Goal: Transaction & Acquisition: Obtain resource

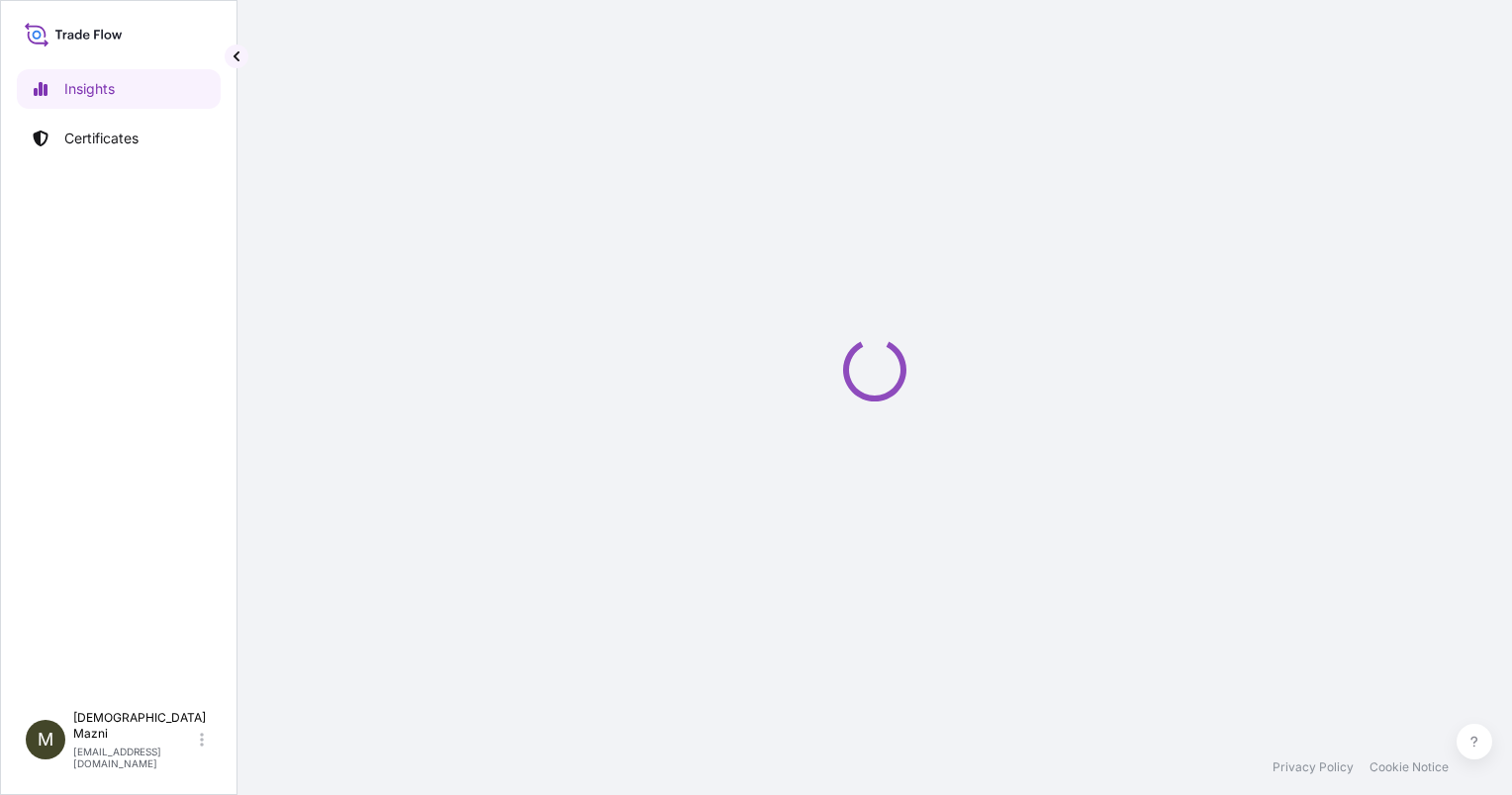
select select "2025"
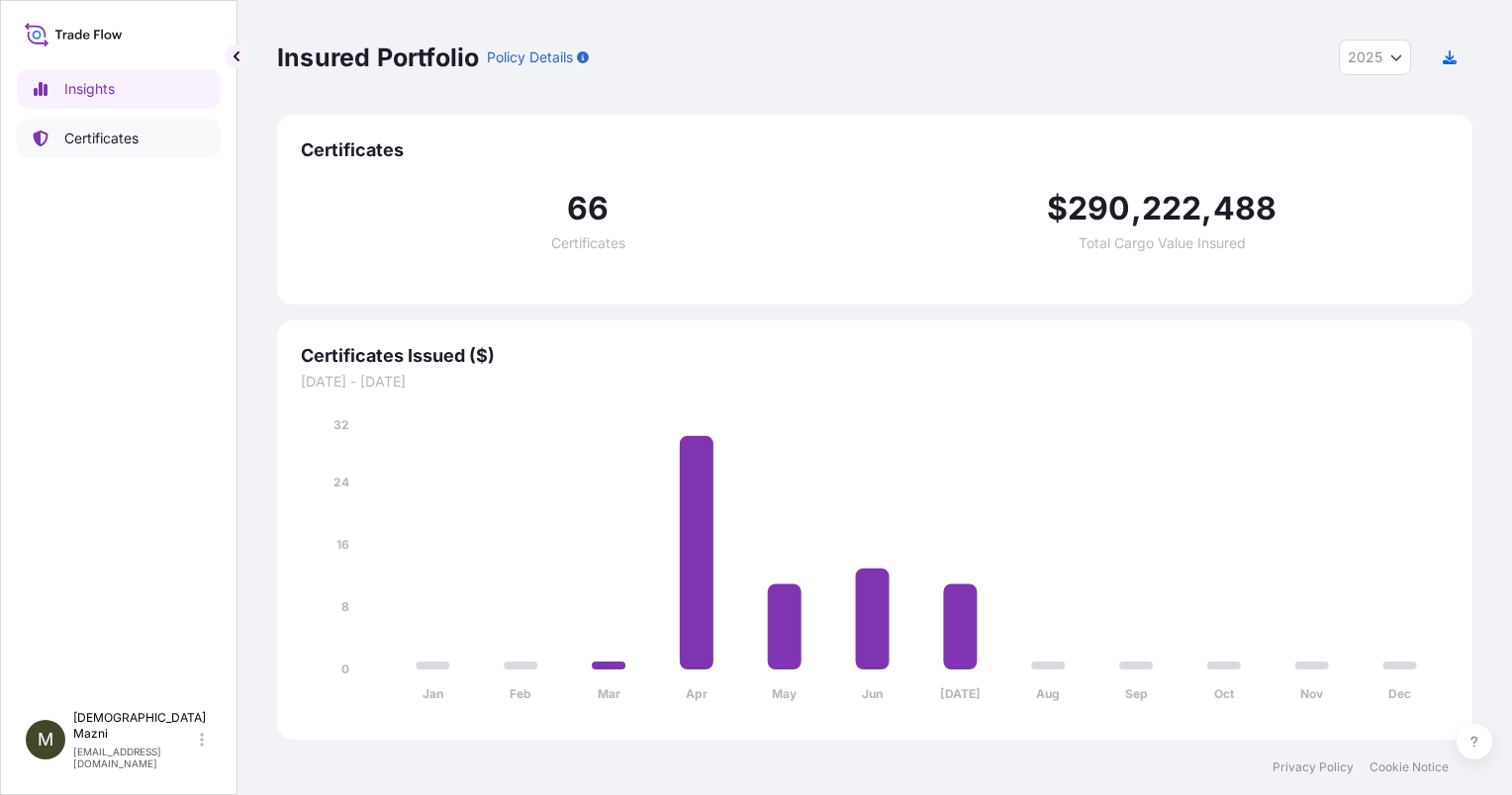
click at [118, 140] on p "Certificates" at bounding box center [101, 139] width 74 height 20
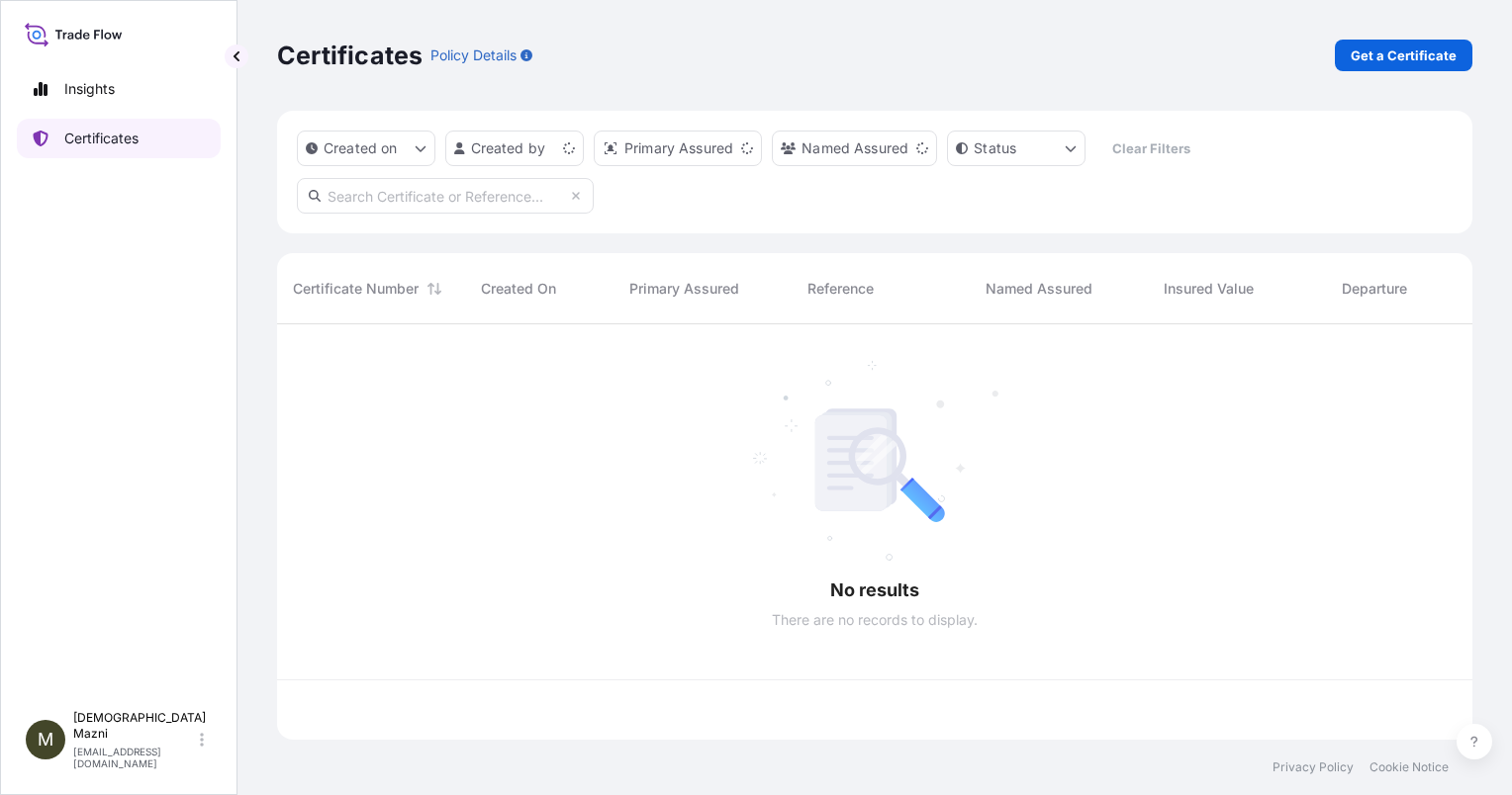
scroll to position [411, 1179]
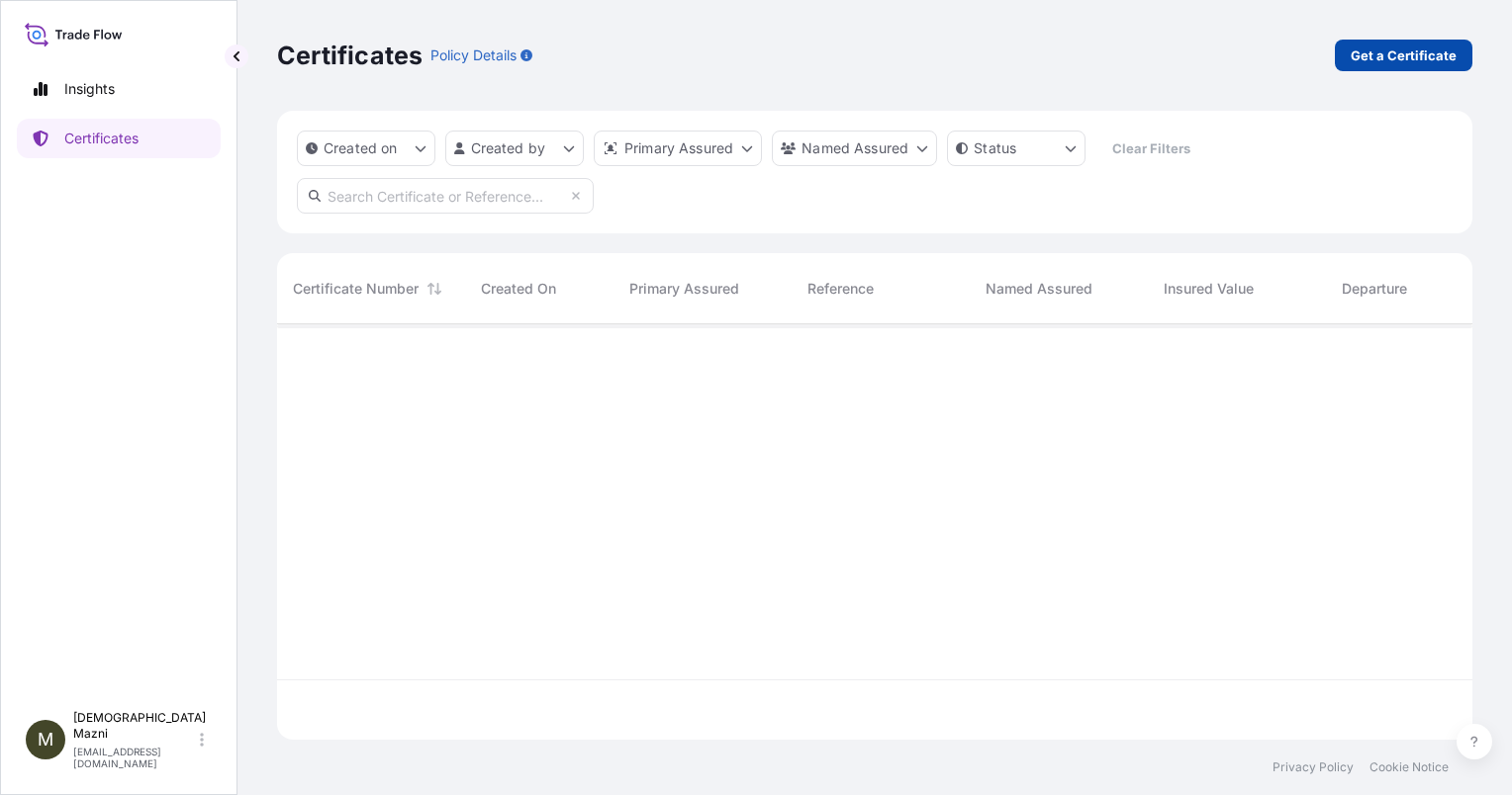
click at [1423, 67] on link "Get a Certificate" at bounding box center [1403, 56] width 138 height 32
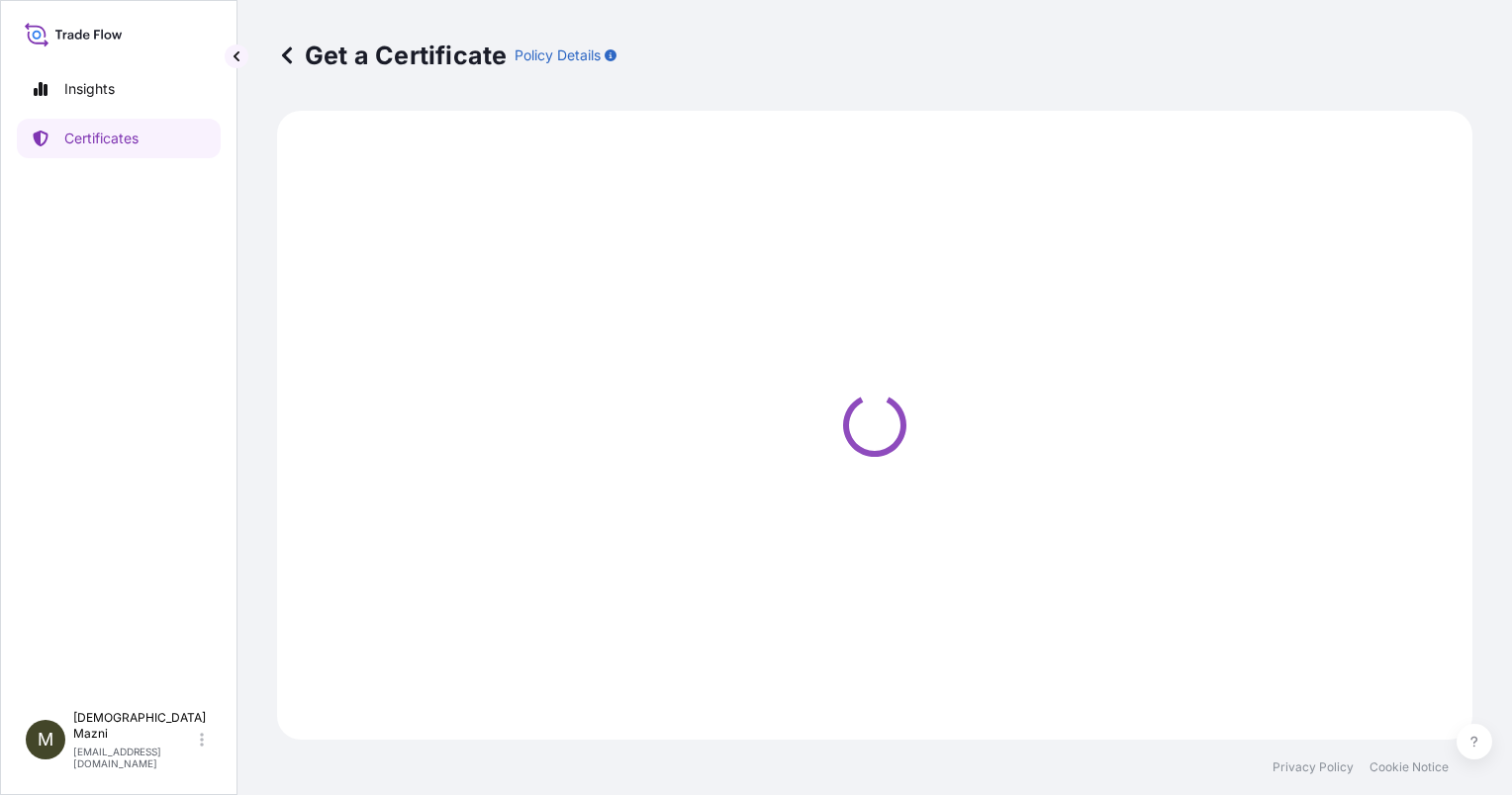
select select "Sea"
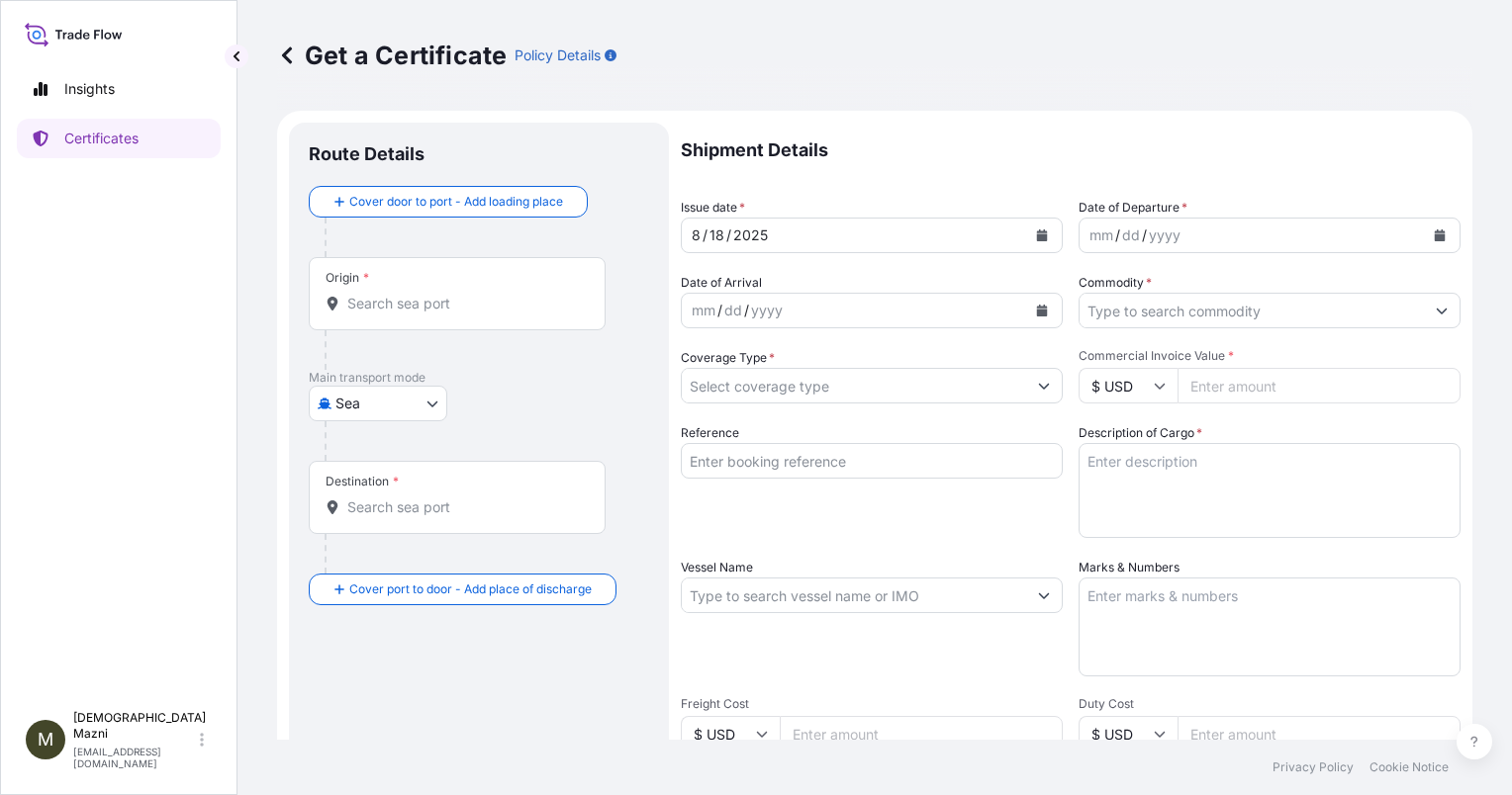
click at [893, 239] on div "[DATE]" at bounding box center [854, 236] width 345 height 36
click at [1179, 224] on div "mm / dd / yyyy" at bounding box center [1251, 236] width 345 height 36
click at [1225, 302] on input "Commodity *" at bounding box center [1251, 311] width 345 height 36
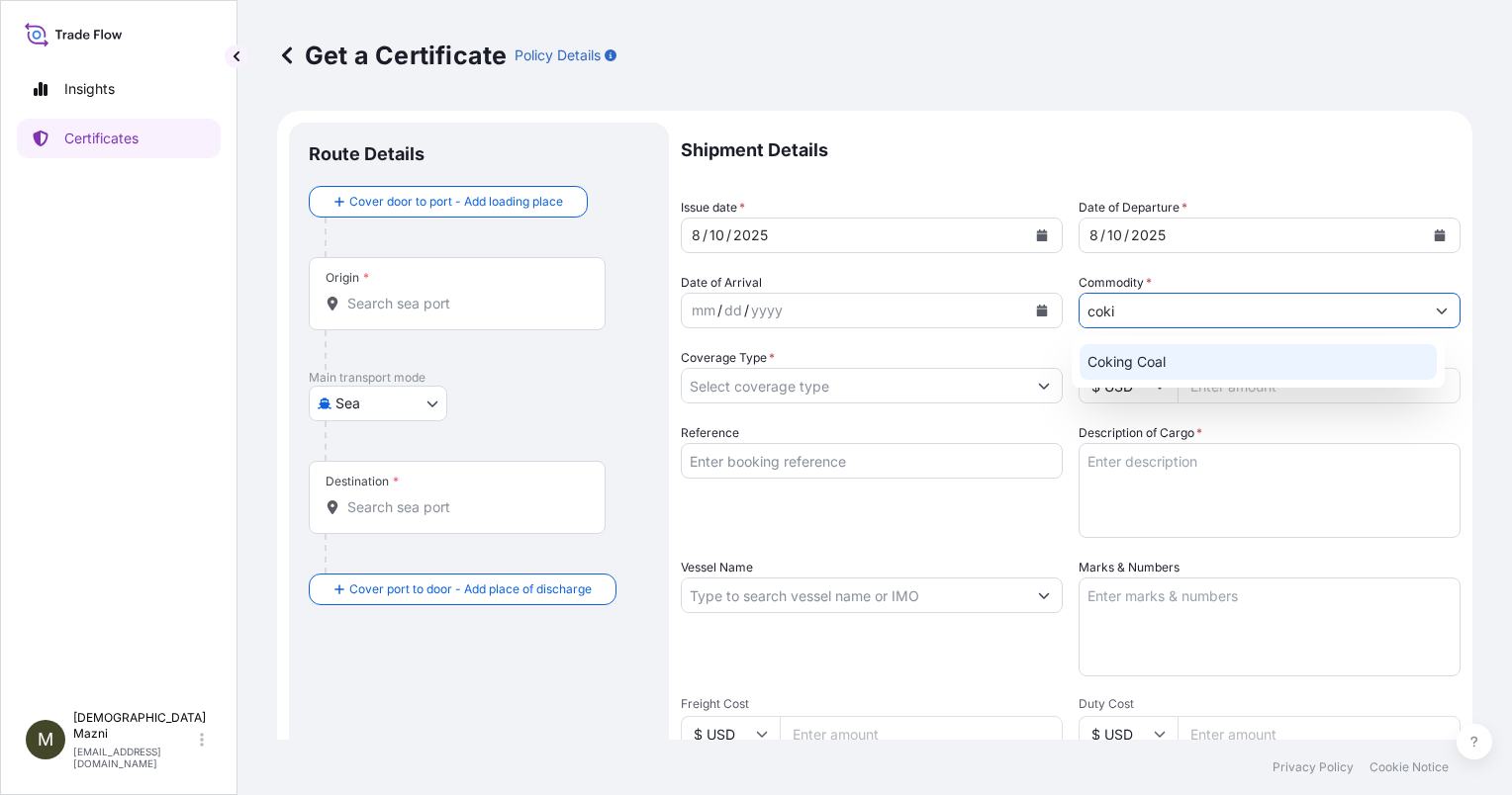
click at [1233, 353] on div "Coking Coal" at bounding box center [1258, 363] width 358 height 36
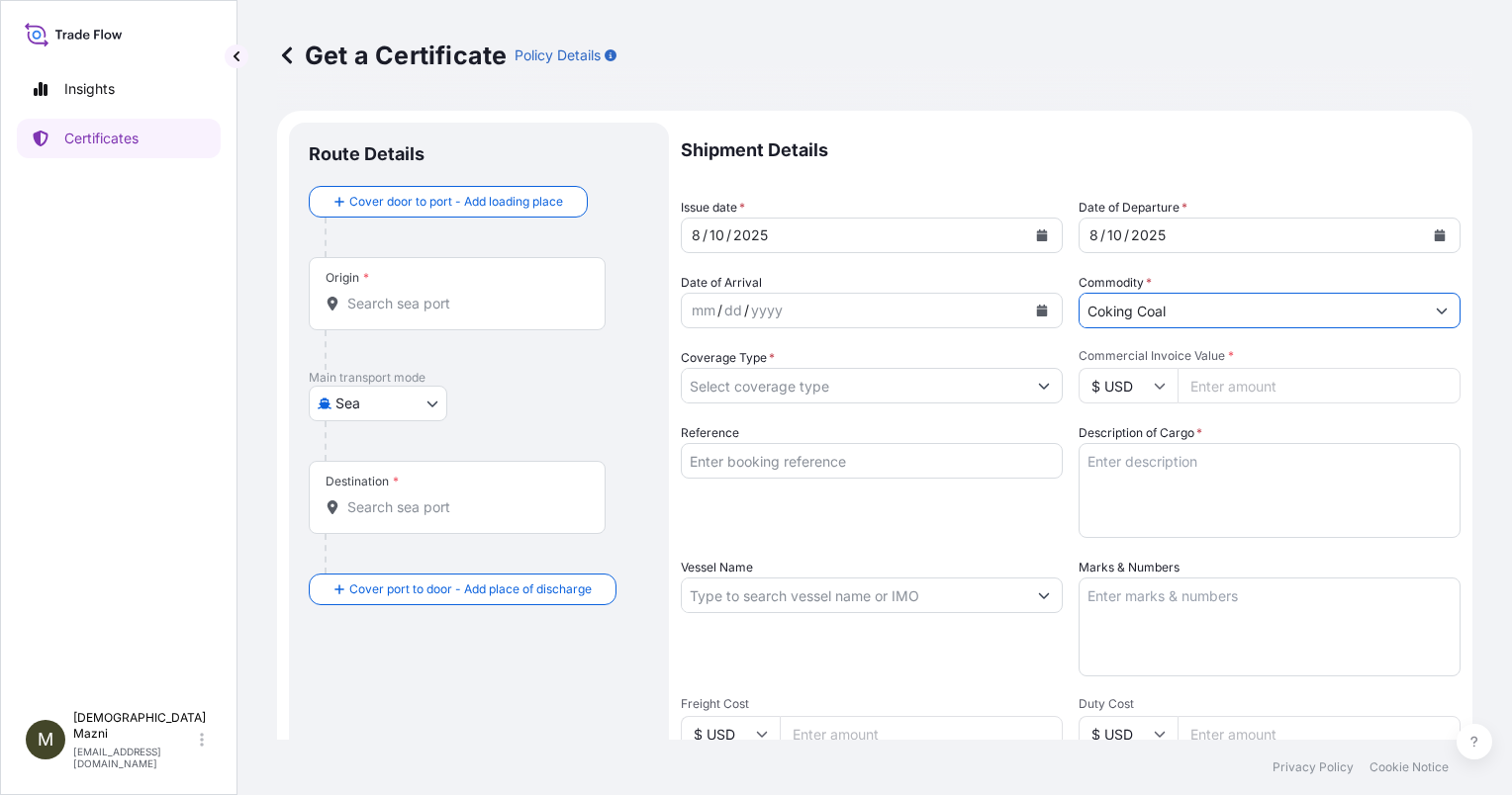
type input "Coking Coal"
click at [898, 394] on input "Coverage Type *" at bounding box center [854, 387] width 345 height 36
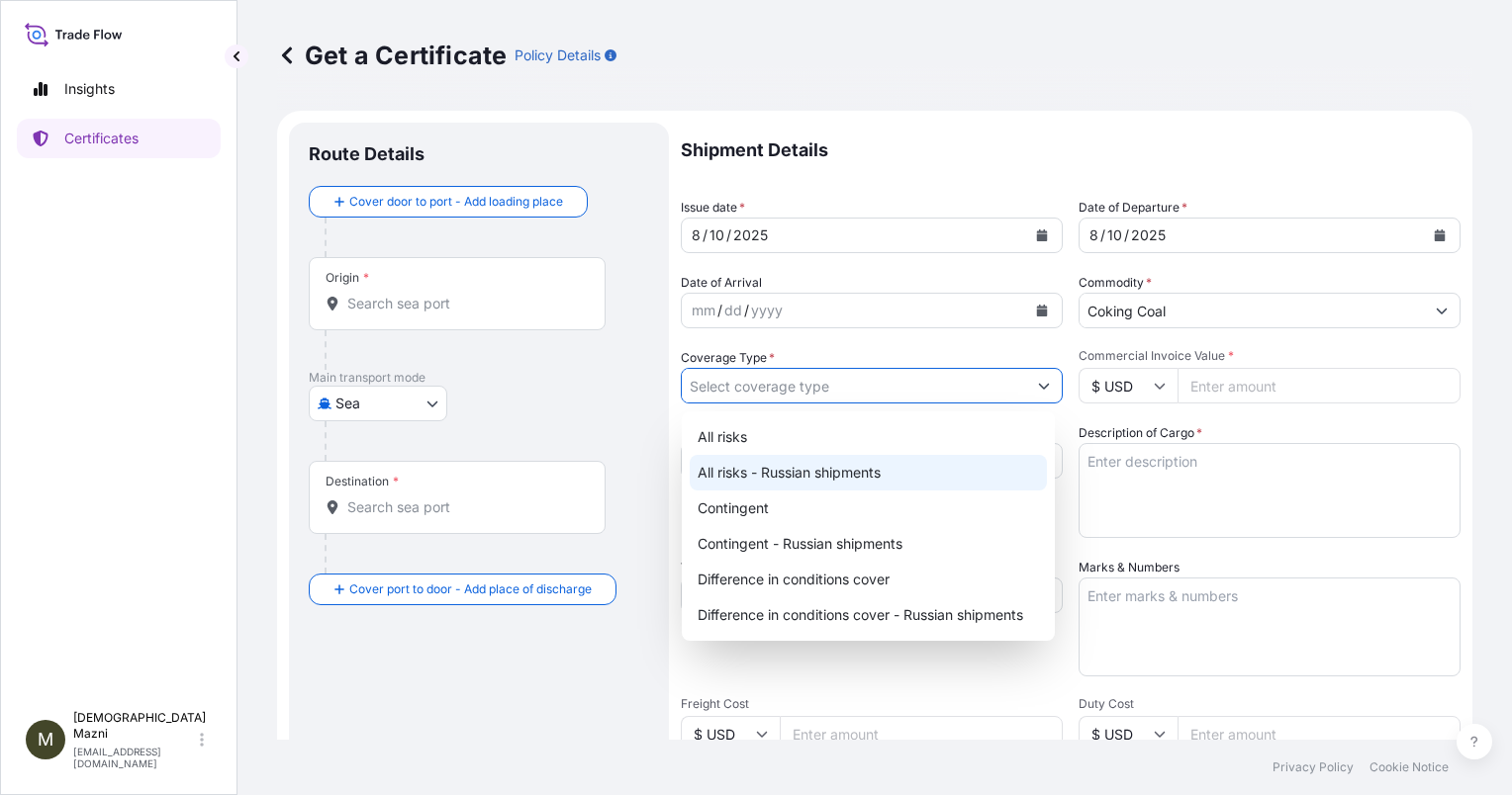
click at [878, 472] on div "All risks - Russian shipments" at bounding box center [868, 473] width 358 height 36
type input "All risks - Russian shipments"
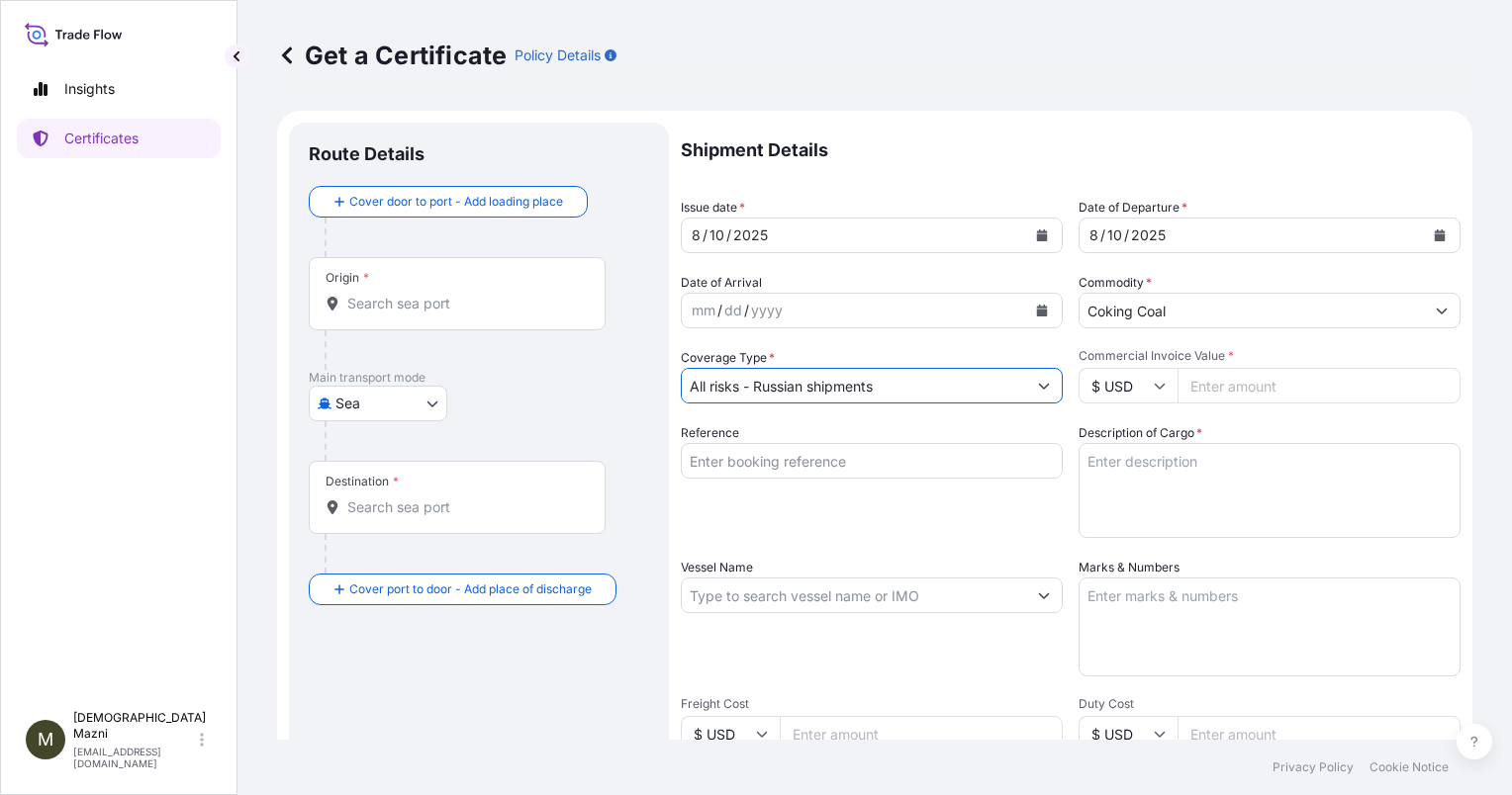
click at [1163, 385] on input "$ USD" at bounding box center [1128, 387] width 99 height 36
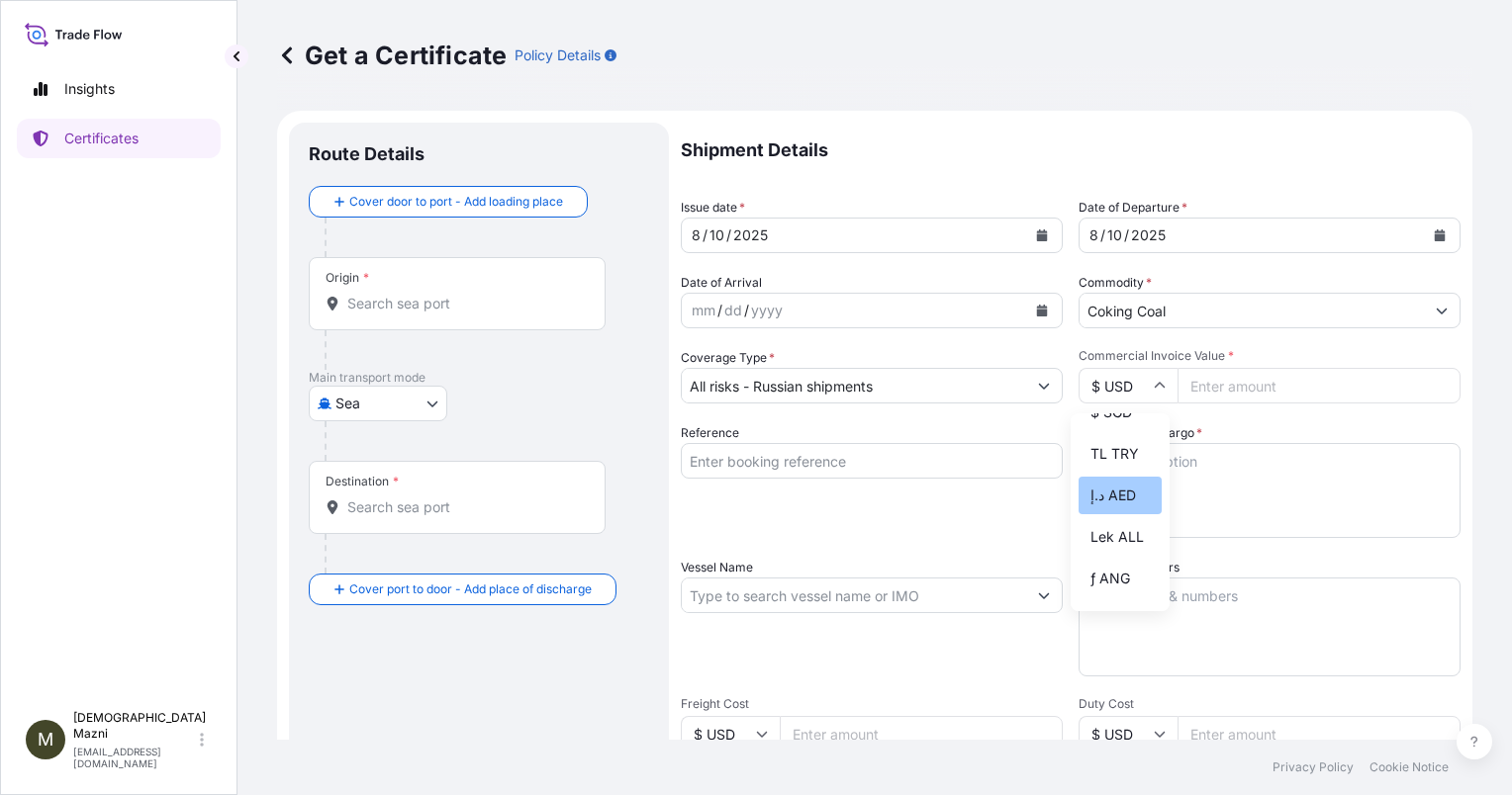
click at [1108, 514] on div "د.إ AED" at bounding box center [1120, 495] width 83 height 38
type input "د.إ AED"
click at [1204, 384] on input "Commercial Invoice Value *" at bounding box center [1318, 387] width 283 height 36
type input "41162849"
click at [1256, 466] on textarea "Description of Cargo *" at bounding box center [1269, 490] width 381 height 95
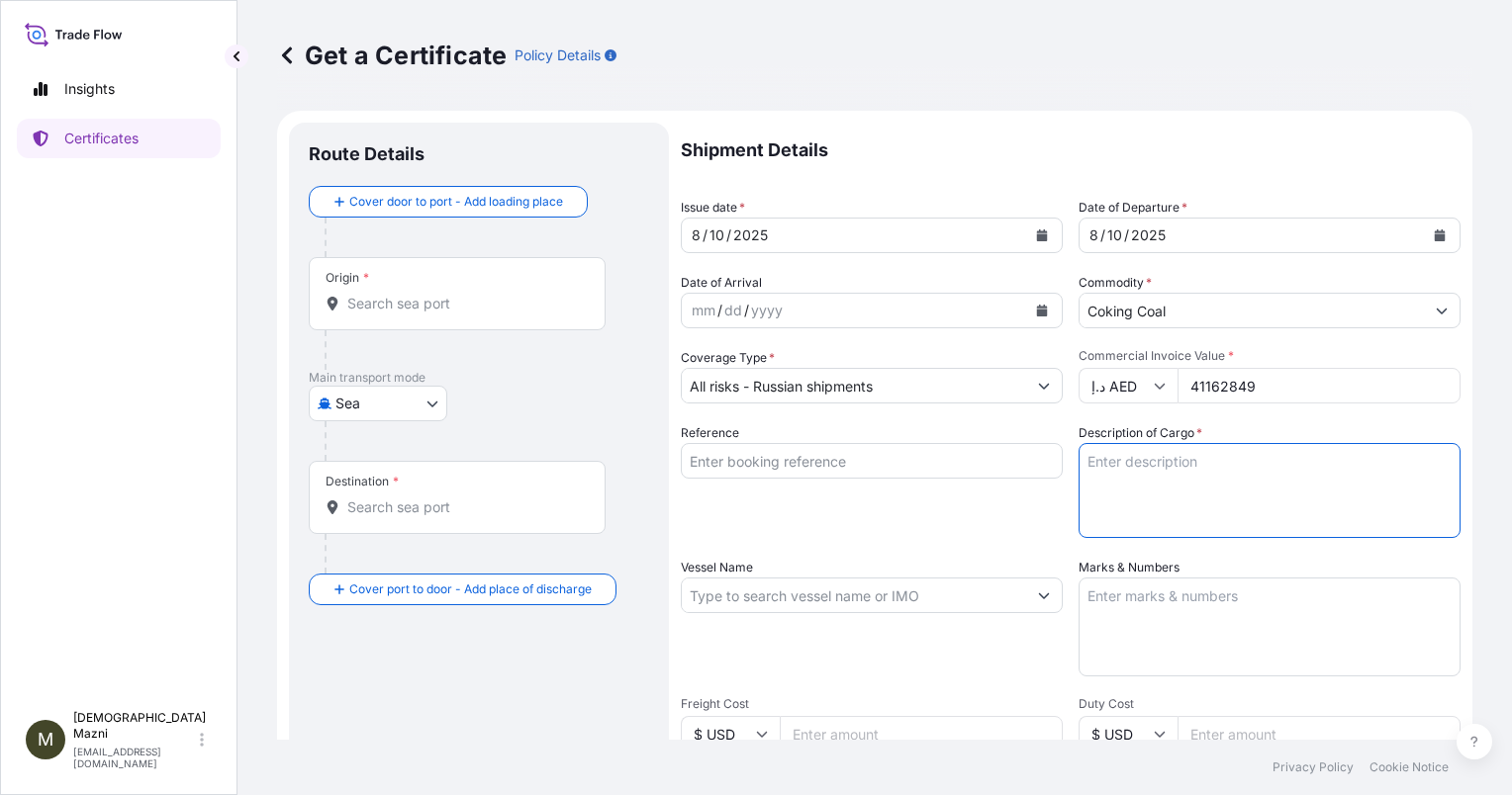
click at [990, 471] on input "Reference" at bounding box center [872, 461] width 381 height 36
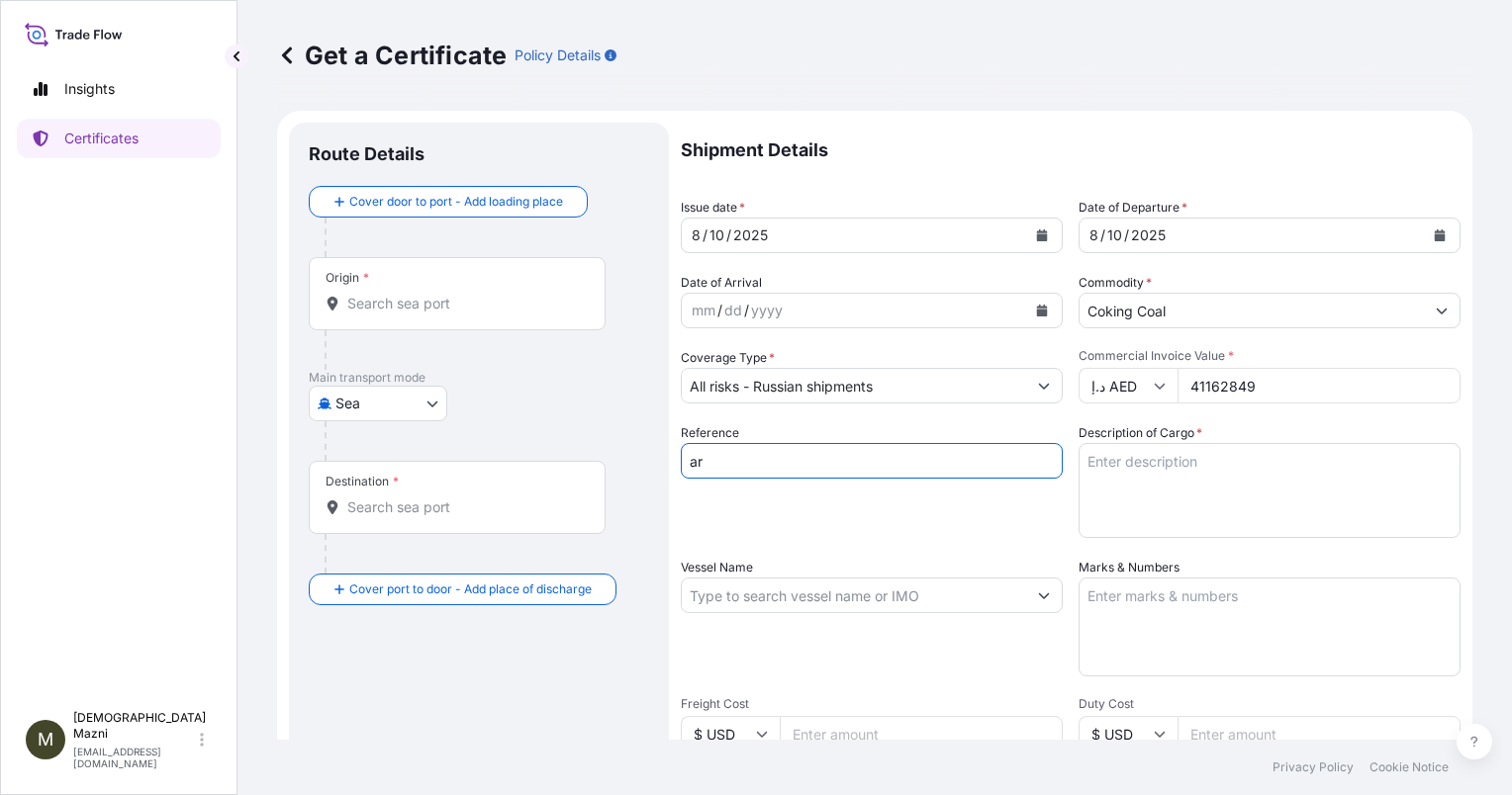
type input "a"
type input "ARPL/25-26/PC/RI/0102/P"
click at [503, 301] on input "Origin *" at bounding box center [464, 304] width 234 height 20
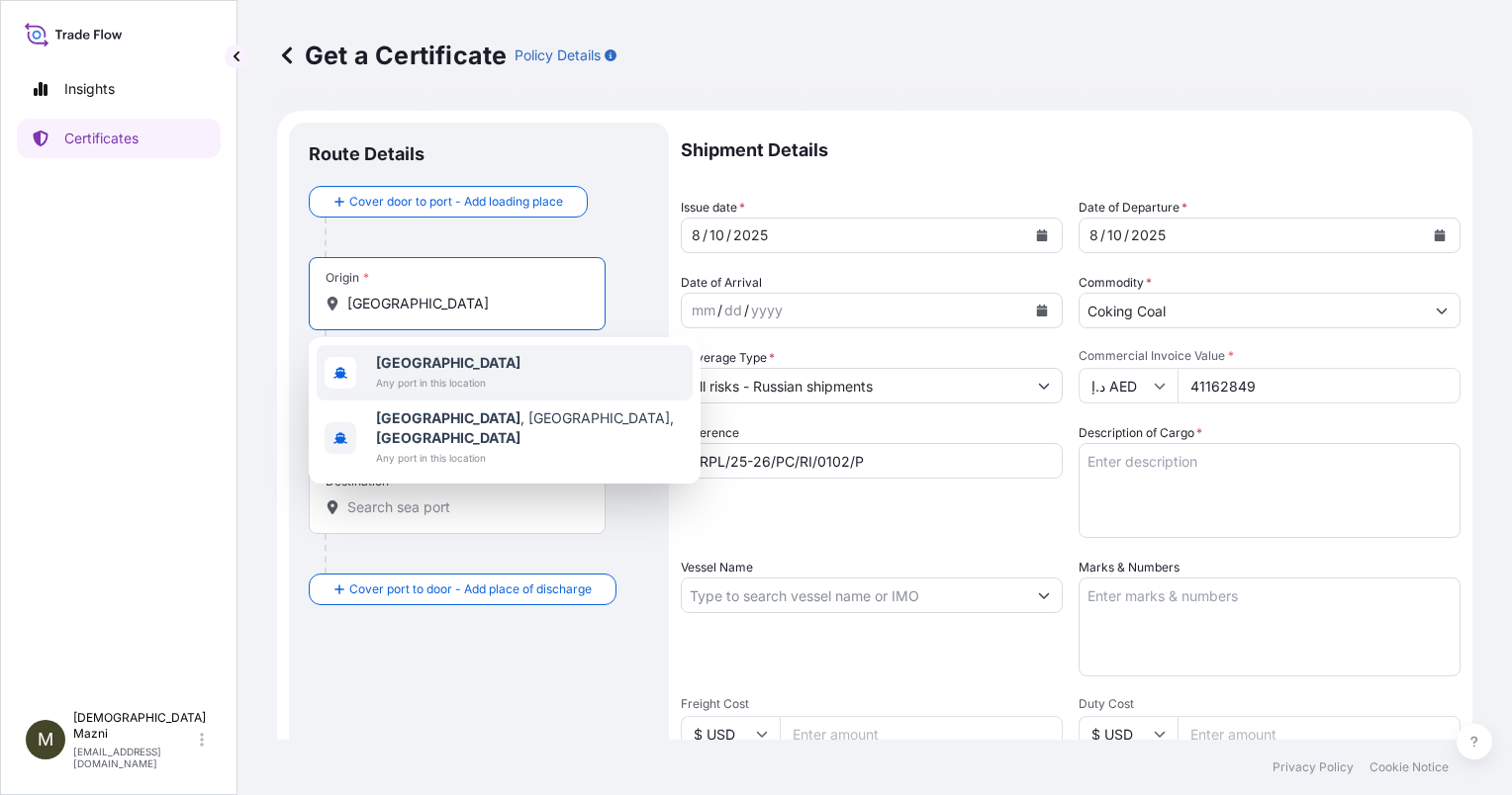
click at [482, 364] on span "[GEOGRAPHIC_DATA]" at bounding box center [447, 364] width 145 height 20
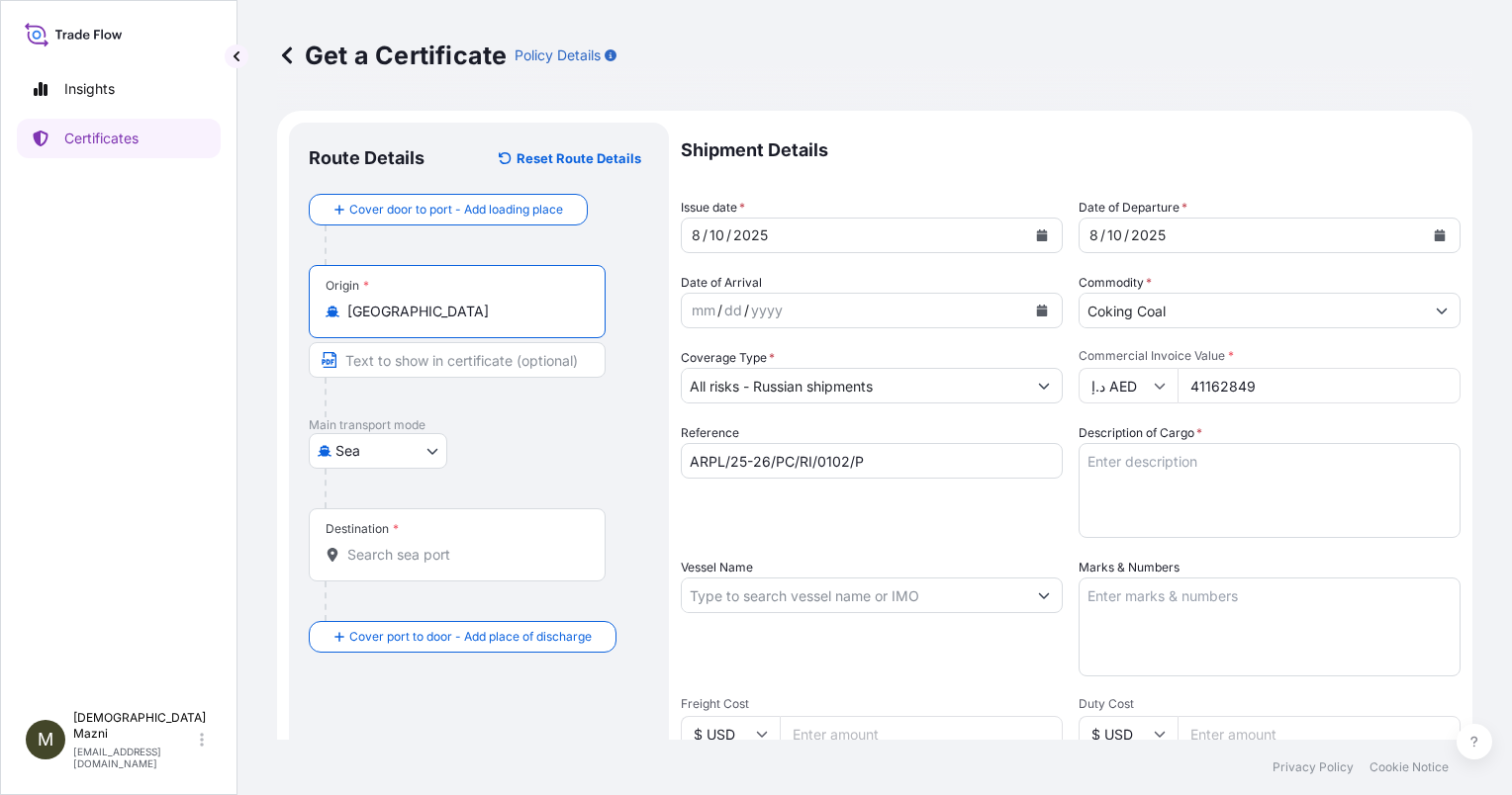
type input "[GEOGRAPHIC_DATA]"
click at [482, 364] on input "Text to appear on certificate" at bounding box center [456, 361] width 297 height 36
type input "VANINO PORT, [GEOGRAPHIC_DATA]"
click at [437, 564] on div "Destination *" at bounding box center [456, 544] width 297 height 73
click at [437, 564] on input "Destination *" at bounding box center [464, 555] width 234 height 20
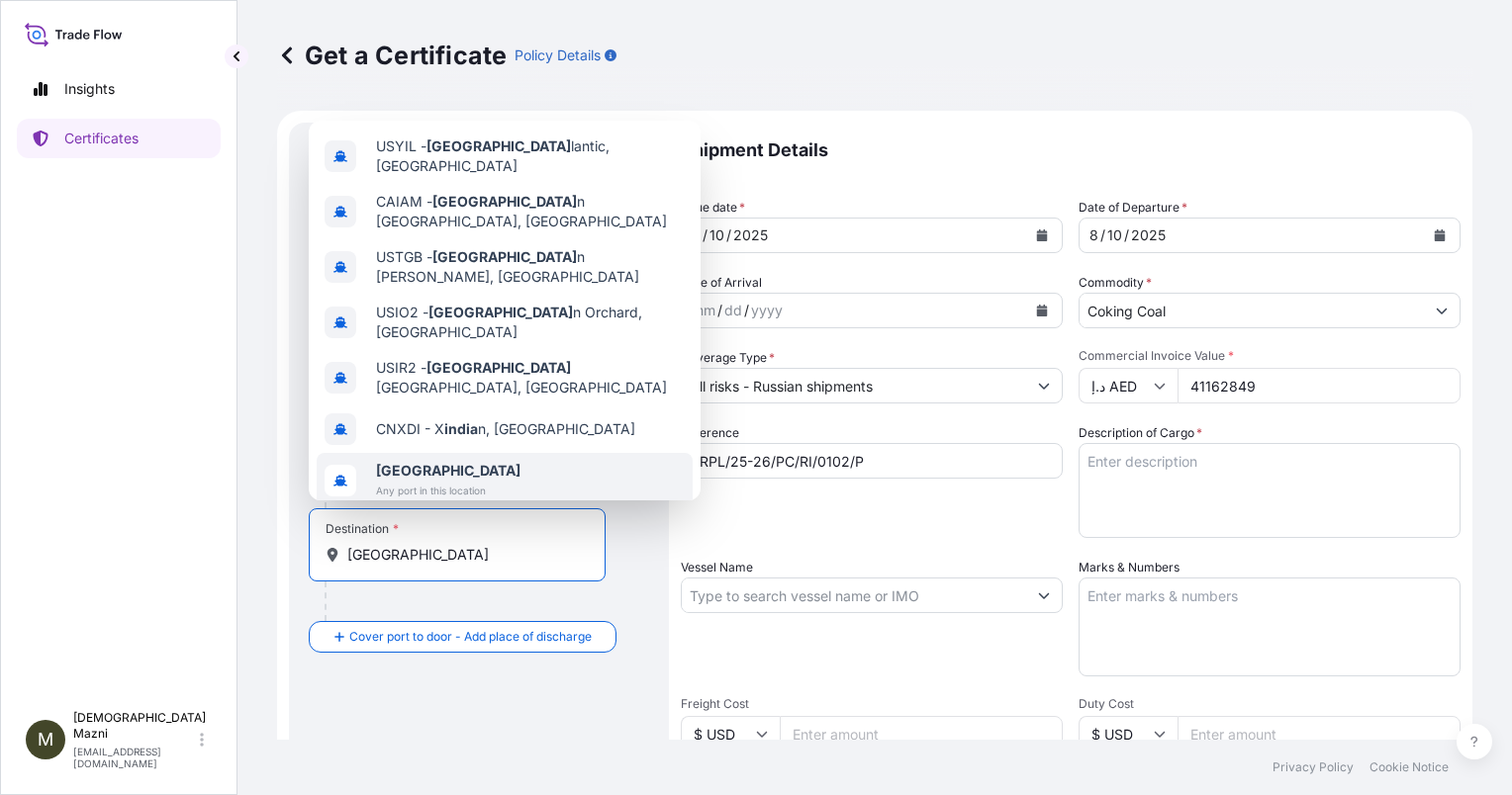
click at [470, 480] on span "Any port in this location" at bounding box center [447, 490] width 145 height 20
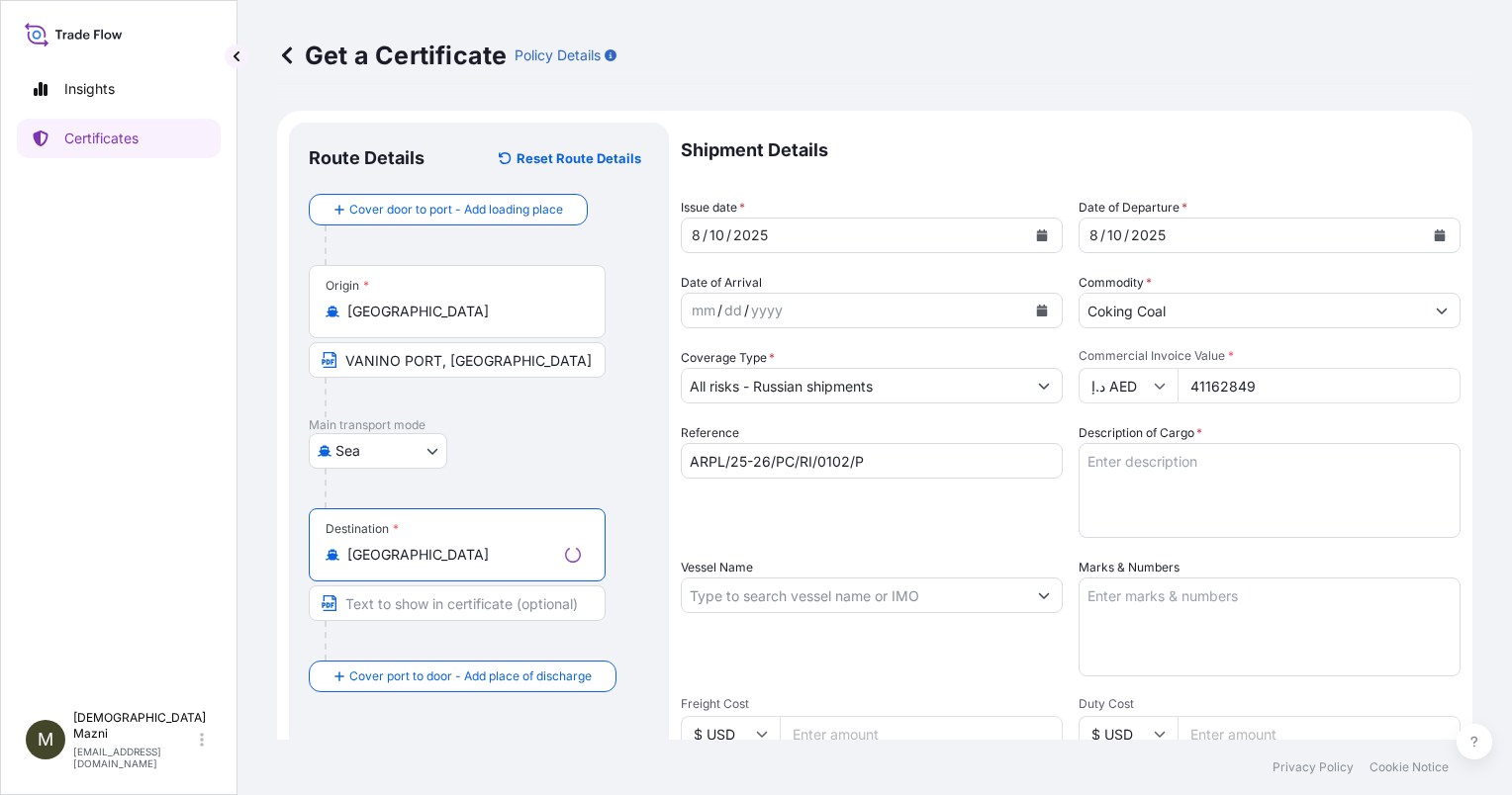
type input "[GEOGRAPHIC_DATA]"
click at [416, 597] on input "Text to appear on certificate" at bounding box center [456, 603] width 297 height 36
type input "ANY PORT(S) IN [GEOGRAPHIC_DATA]"
click at [559, 566] on div "Destination * [GEOGRAPHIC_DATA]" at bounding box center [456, 544] width 297 height 73
click at [559, 565] on input "[GEOGRAPHIC_DATA]" at bounding box center [464, 555] width 234 height 20
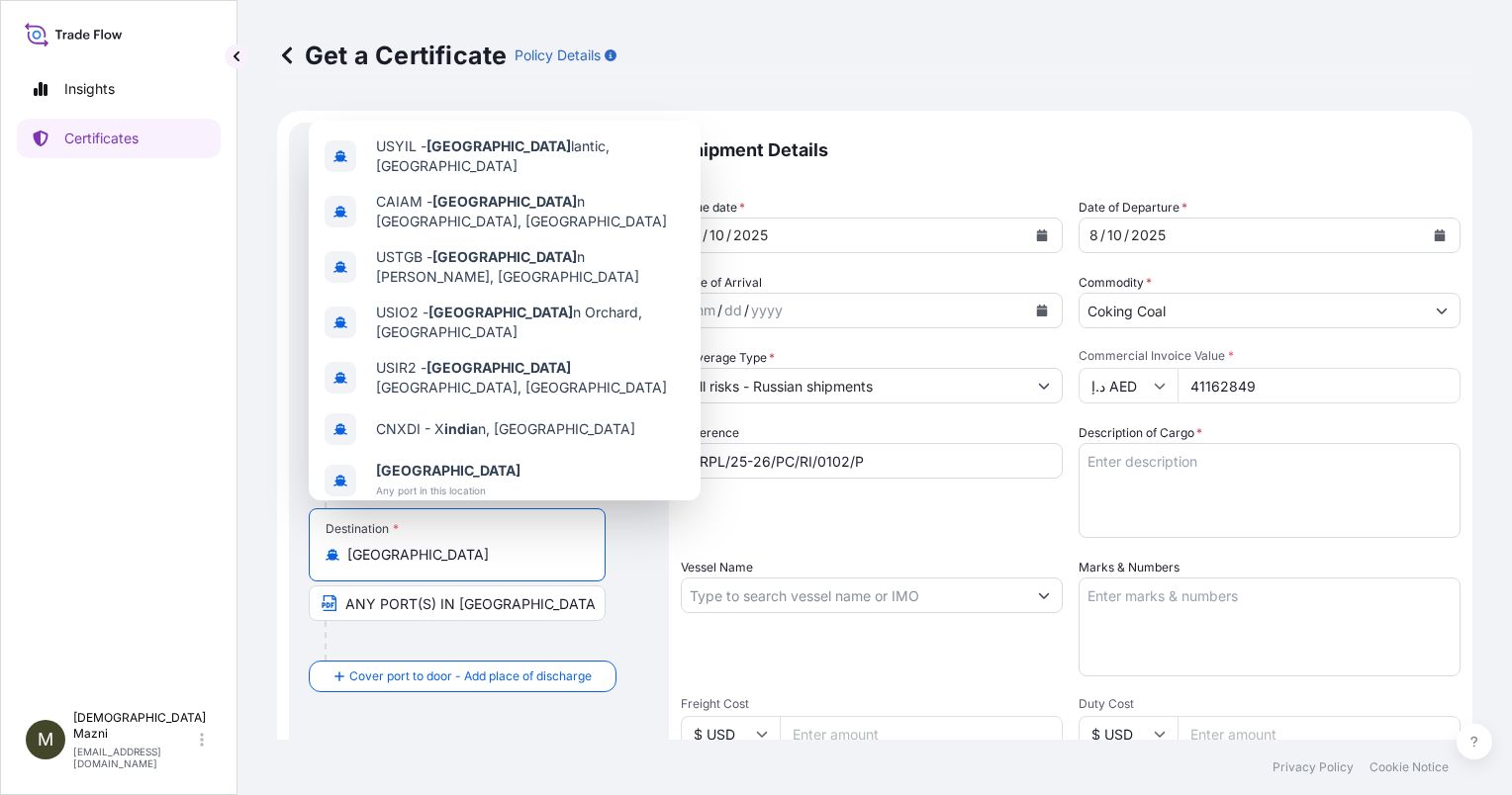
click at [1306, 131] on p "Shipment Details" at bounding box center [1071, 150] width 780 height 55
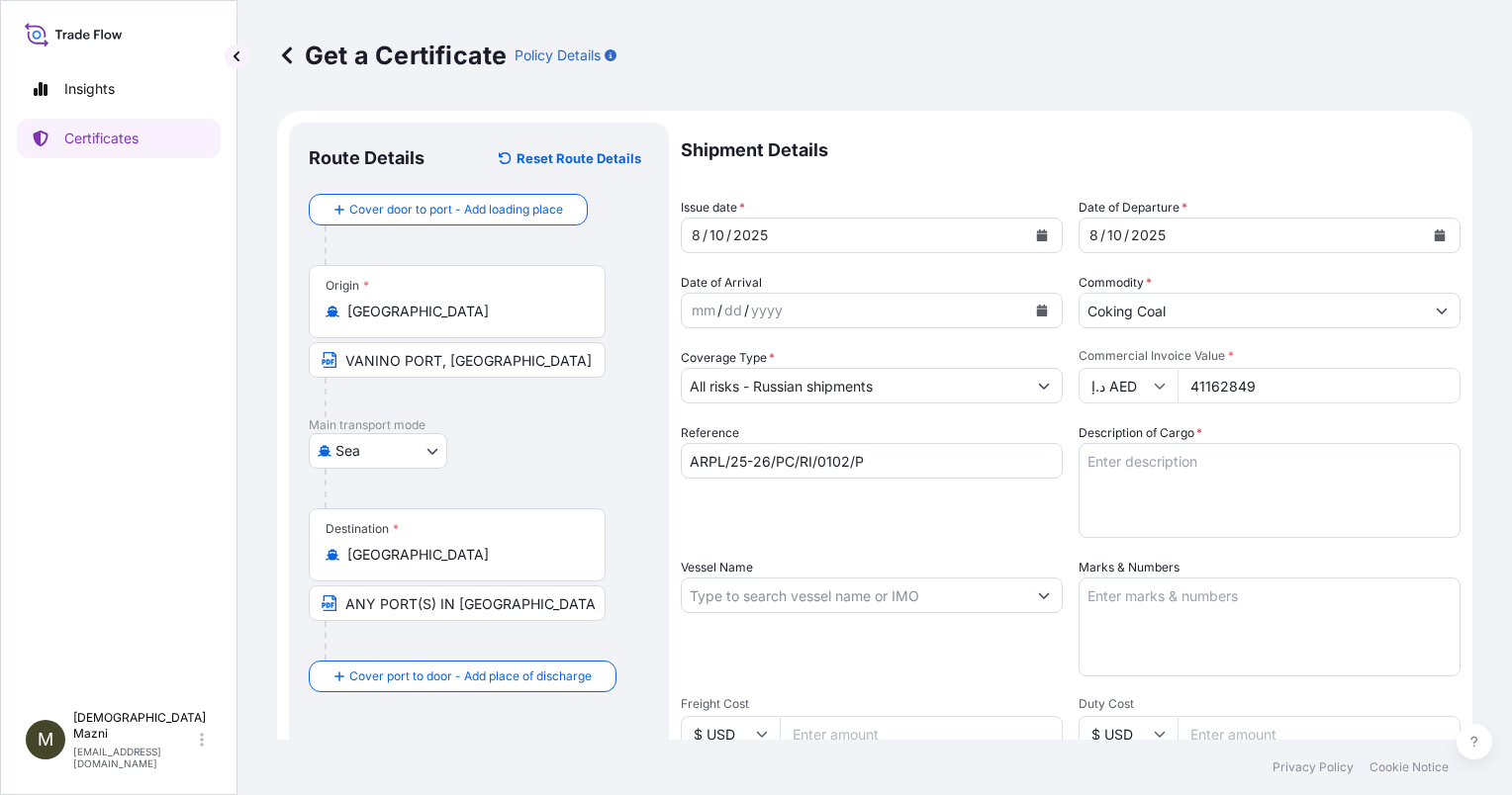
scroll to position [198, 0]
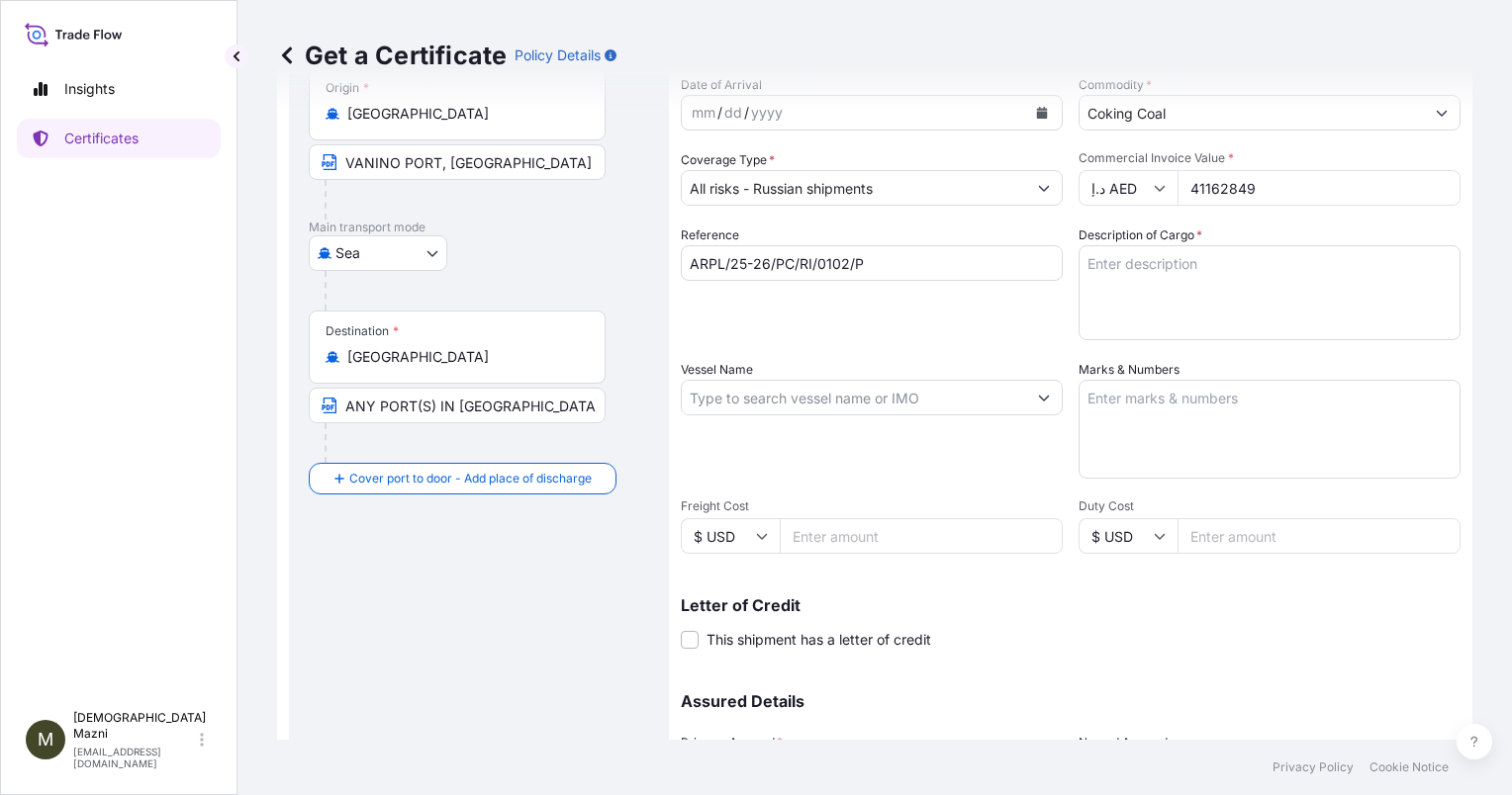
click at [987, 393] on input "Vessel Name" at bounding box center [854, 398] width 345 height 36
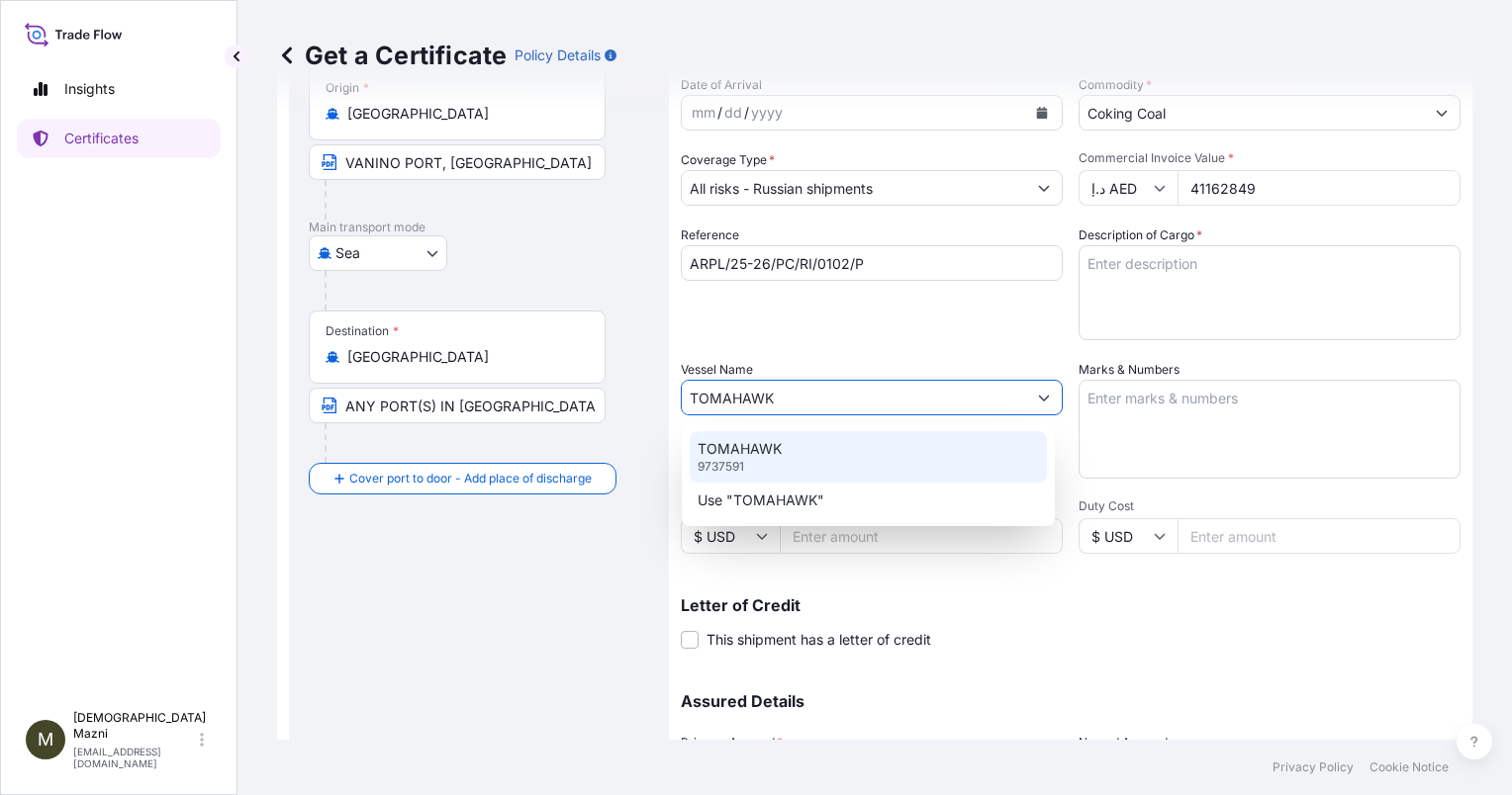
click at [989, 450] on div "TOMAHAWK 9737591" at bounding box center [868, 457] width 358 height 52
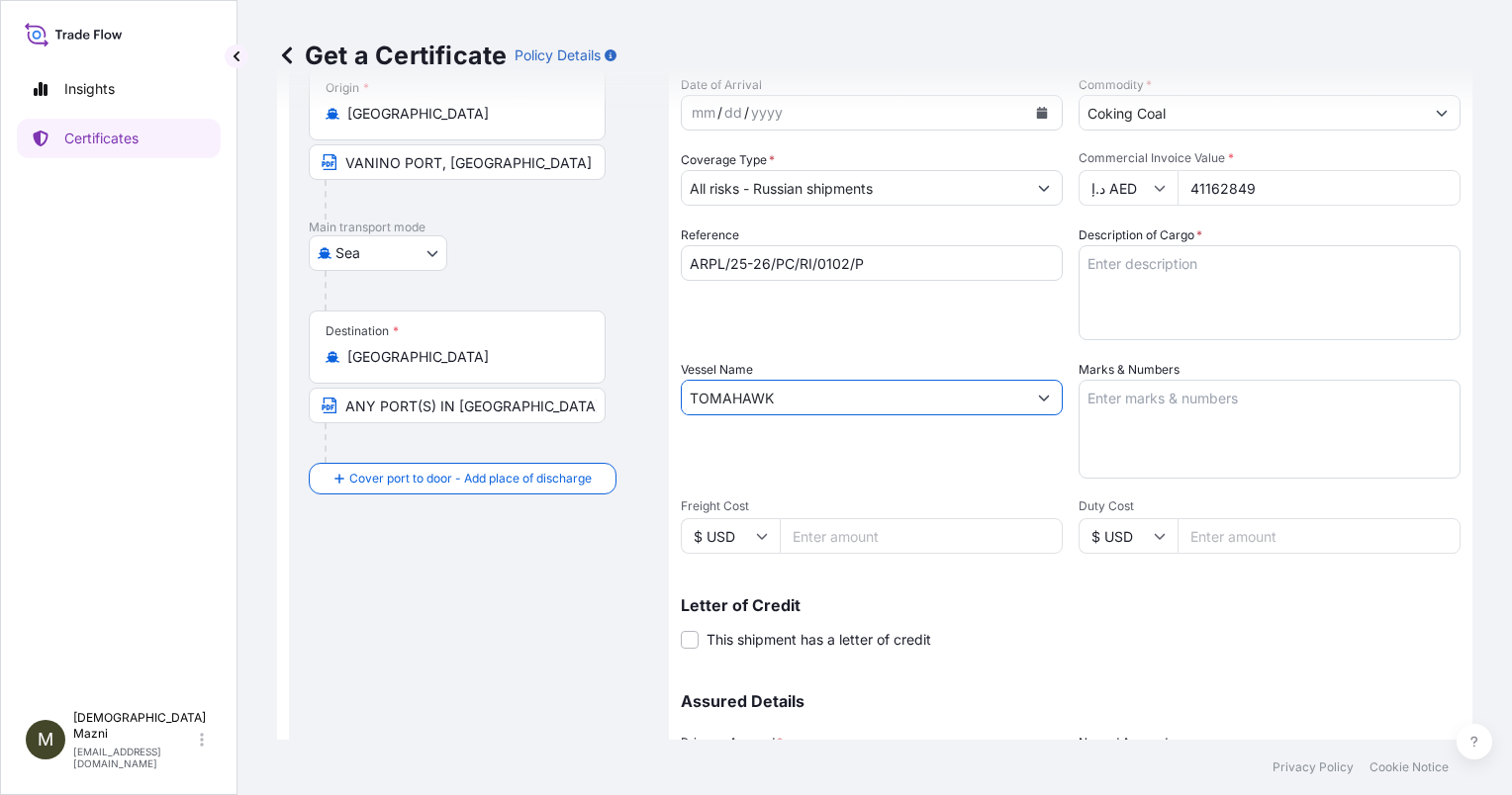
type input "TOMAHAWK"
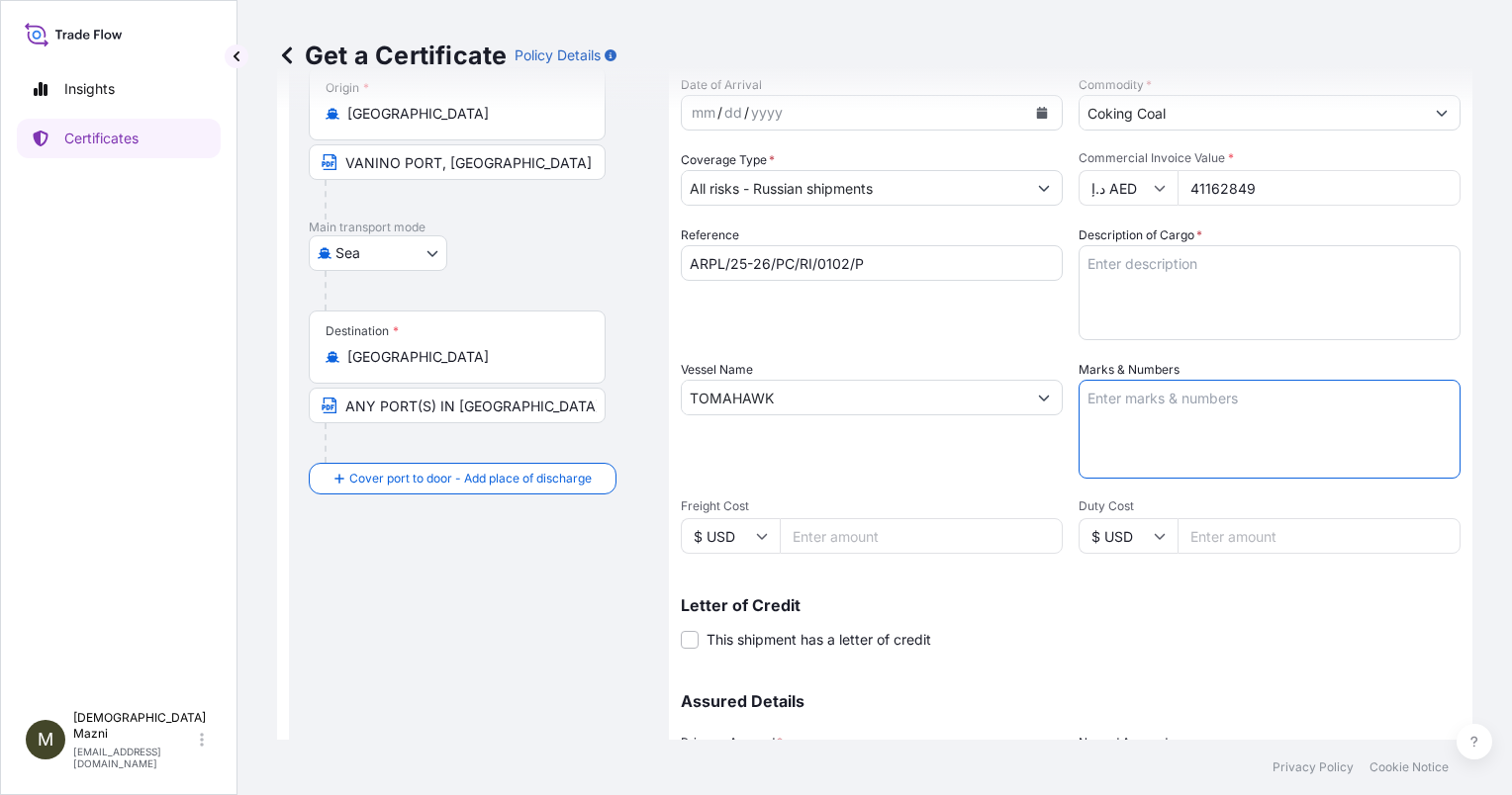
click at [1163, 407] on textarea "Marks & Numbers" at bounding box center [1269, 428] width 381 height 99
type textarea "BL NO.: L1"
click at [893, 641] on span "This shipment has a letter of credit" at bounding box center [818, 640] width 225 height 20
click at [681, 629] on input "This shipment has a letter of credit" at bounding box center [681, 629] width 0 height 0
click at [949, 478] on div "Shipment Details Issue date * [DATE] Date of Departure * [DATE] Date of Arrival…" at bounding box center [1071, 471] width 780 height 1094
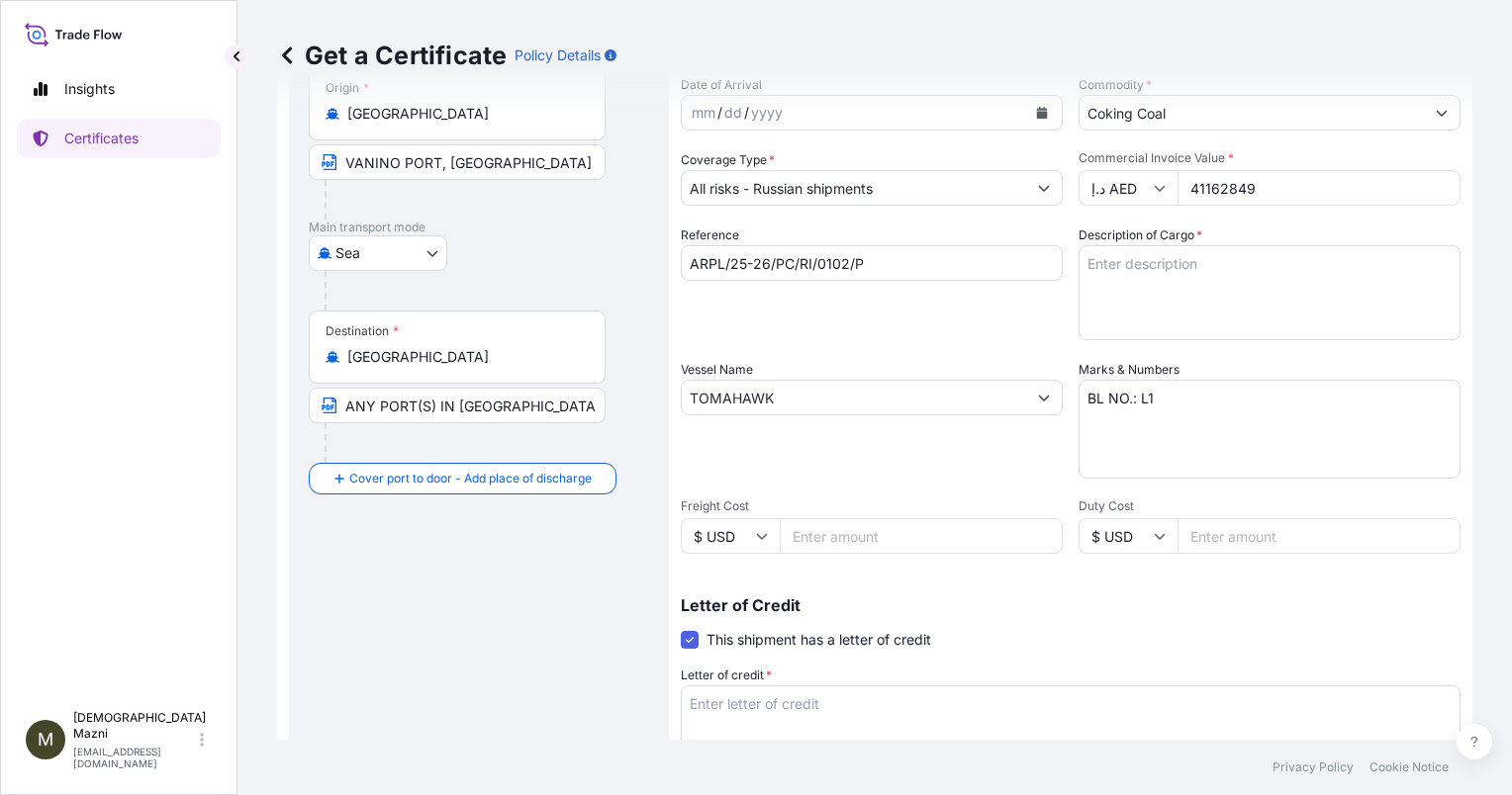
click at [1179, 265] on textarea "Description of Cargo *" at bounding box center [1269, 293] width 381 height 95
click at [943, 702] on textarea "Letter of credit *" at bounding box center [1071, 733] width 780 height 95
paste textarea "CERTIFICATE OF MARINE INSURANCE IN DUPLICATE, ENDORSED IN BLANK, FOR AT LEAST 1…"
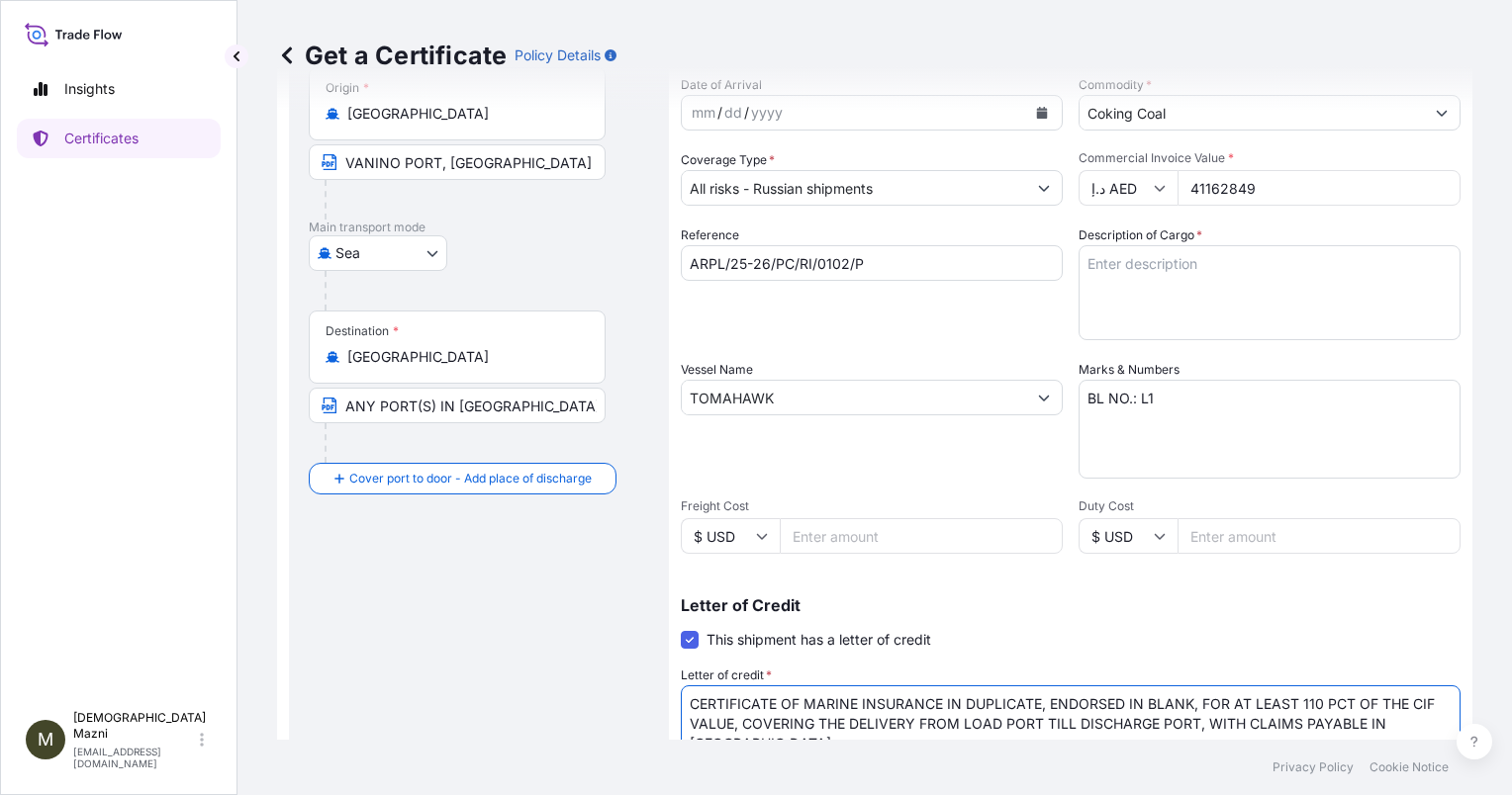
scroll to position [209, 0]
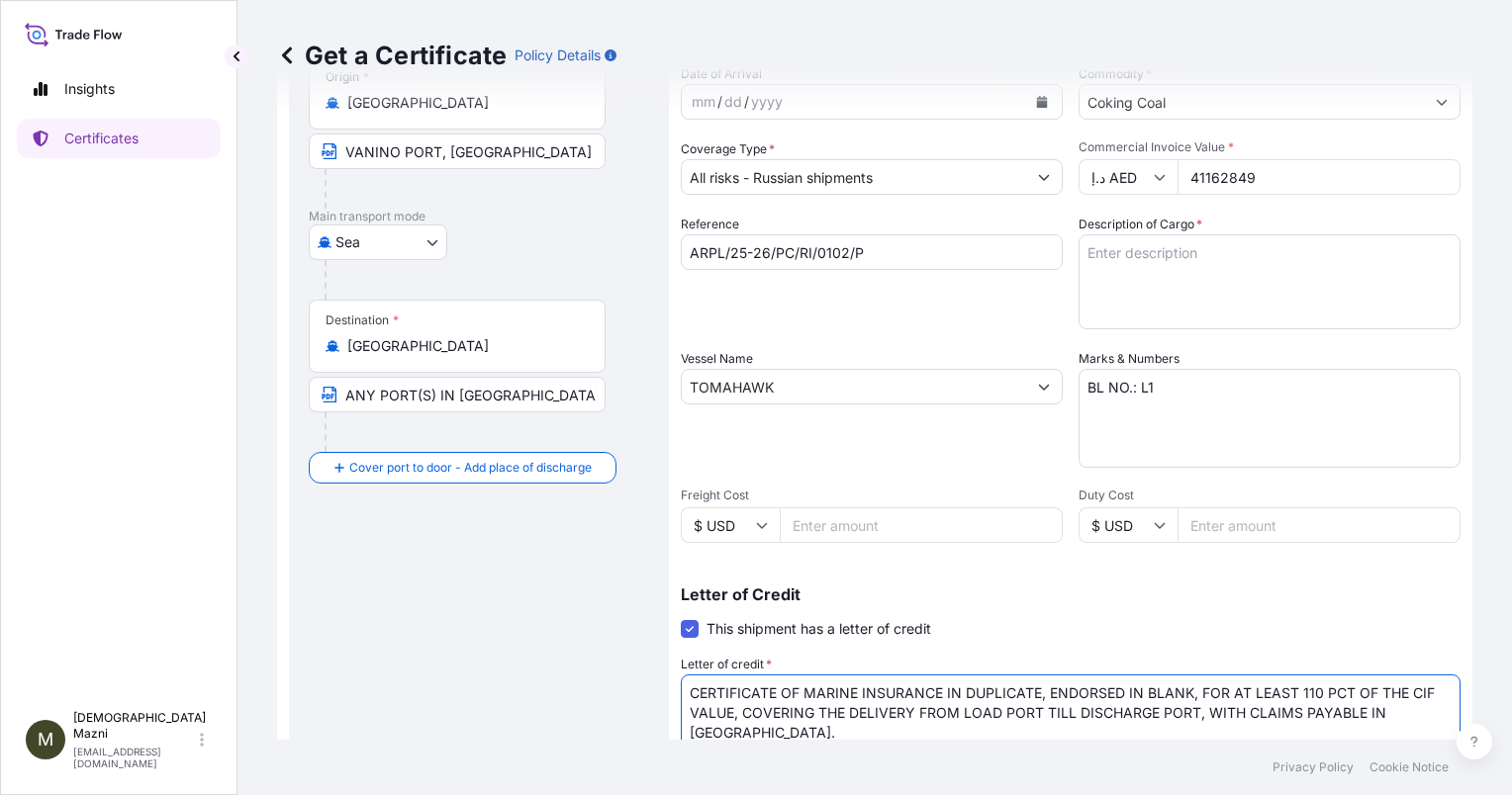
type textarea "CERTIFICATE OF MARINE INSURANCE IN DUPLICATE, ENDORSED IN BLANK, FOR AT LEAST 1…"
click at [574, 608] on div "Route Details Reset Route Details Cover door to port - Add loading place Place …" at bounding box center [478, 488] width 341 height 1110
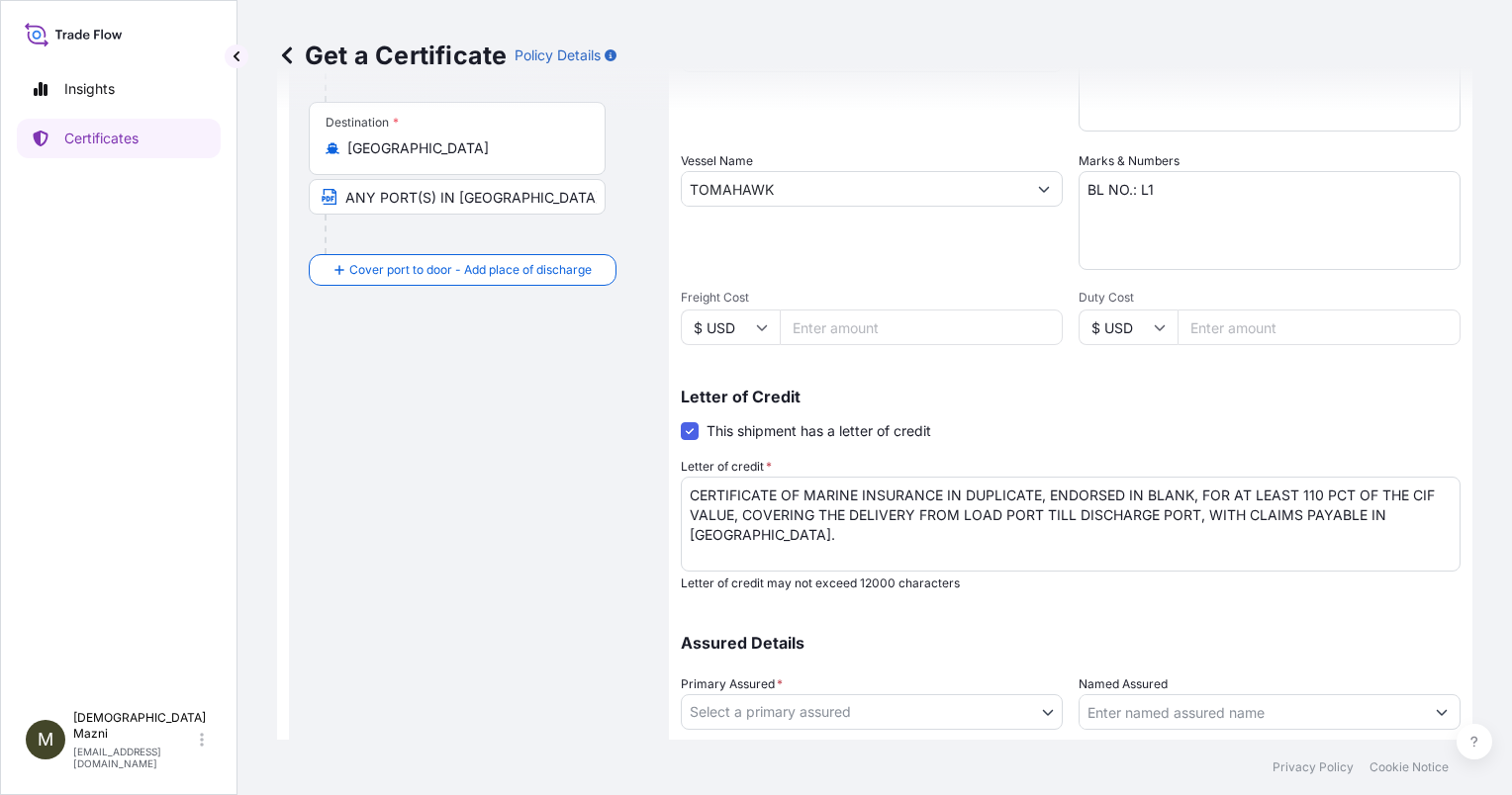
scroll to position [505, 0]
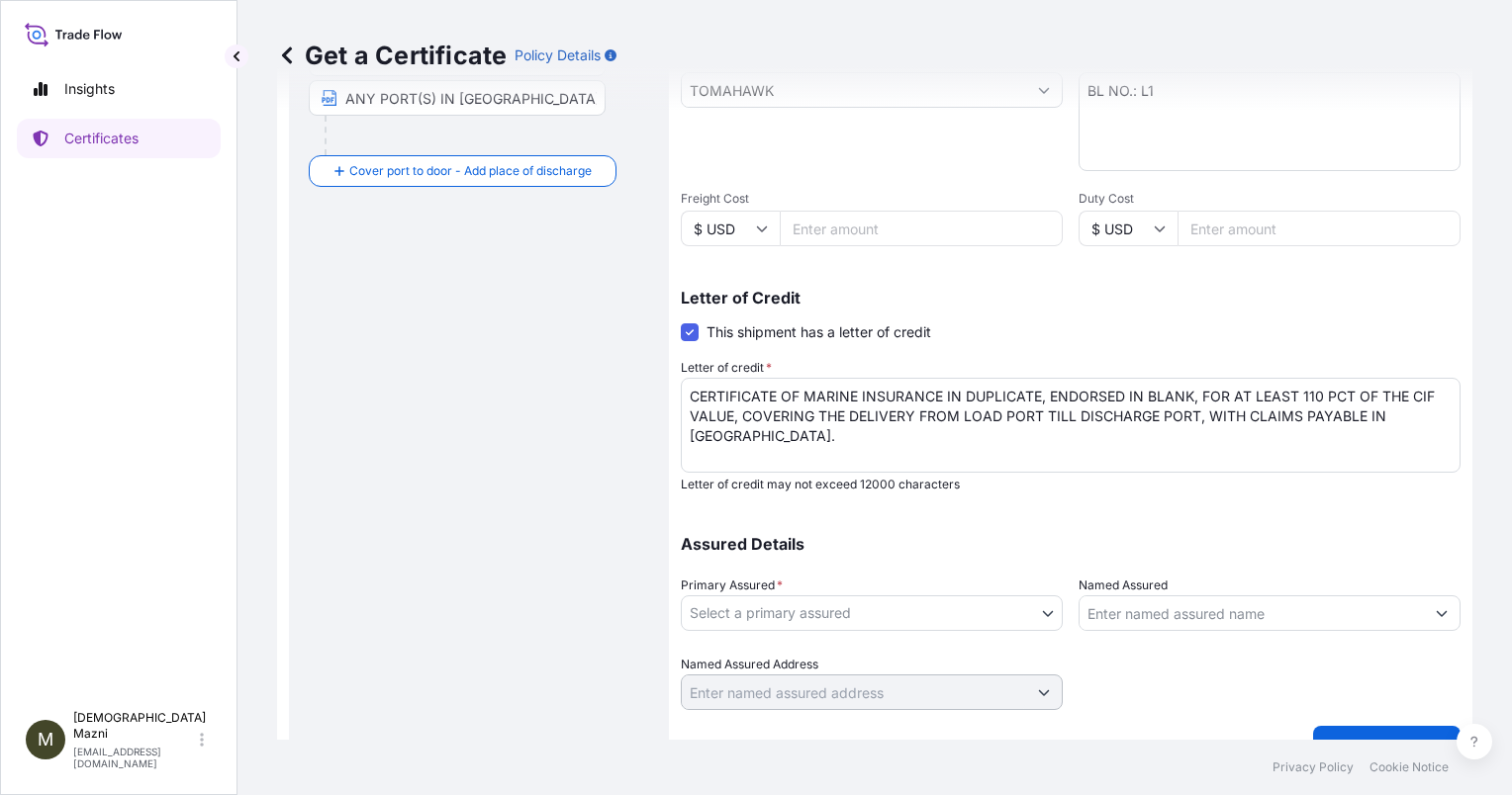
click at [841, 617] on body "Insights Certificates M [PERSON_NAME] [EMAIL_ADDRESS][DOMAIN_NAME] Get a Certif…" at bounding box center [756, 398] width 1512 height 795
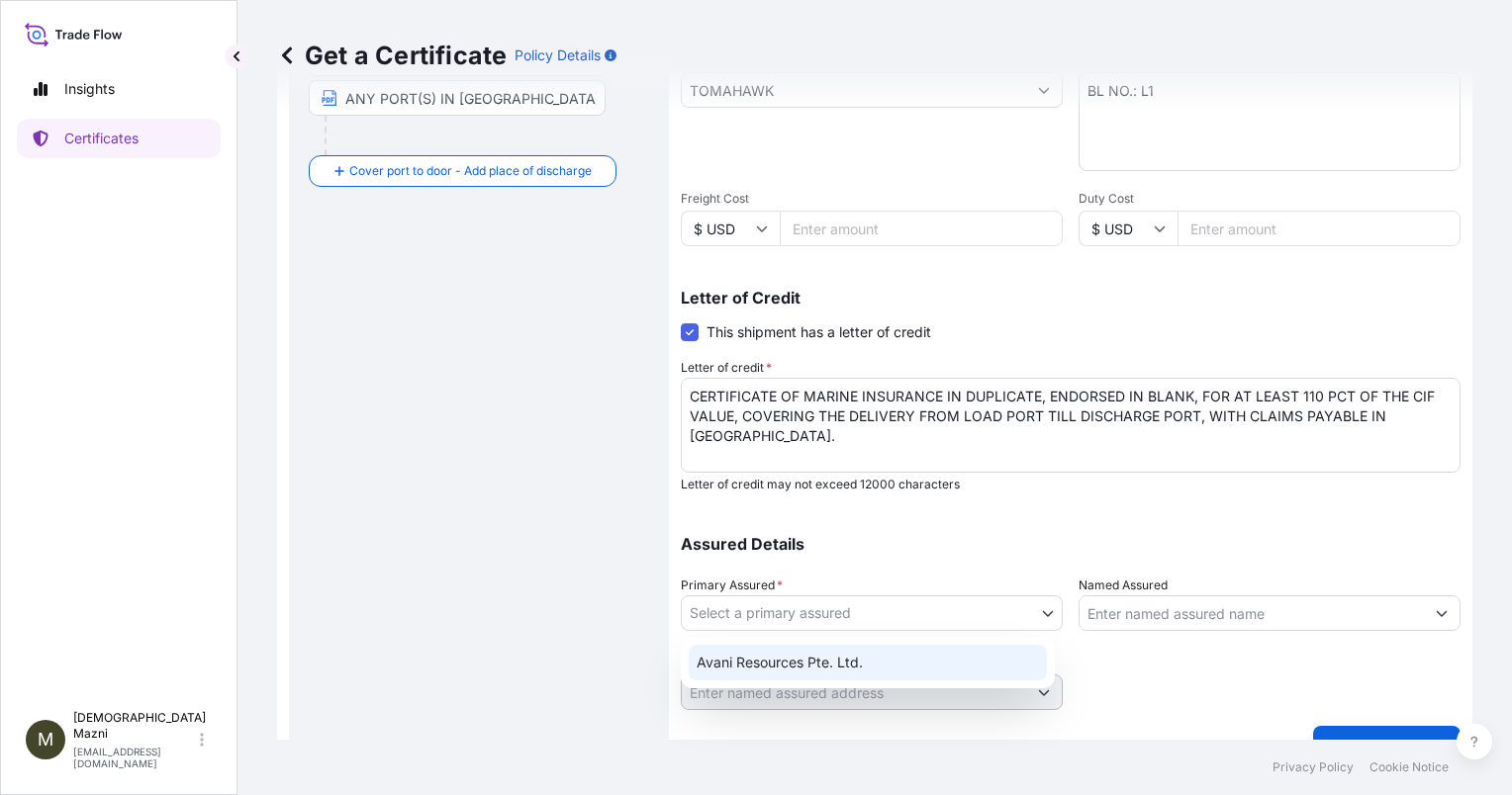
click at [835, 655] on div "Avani Resources Pte. Ltd." at bounding box center [867, 663] width 359 height 36
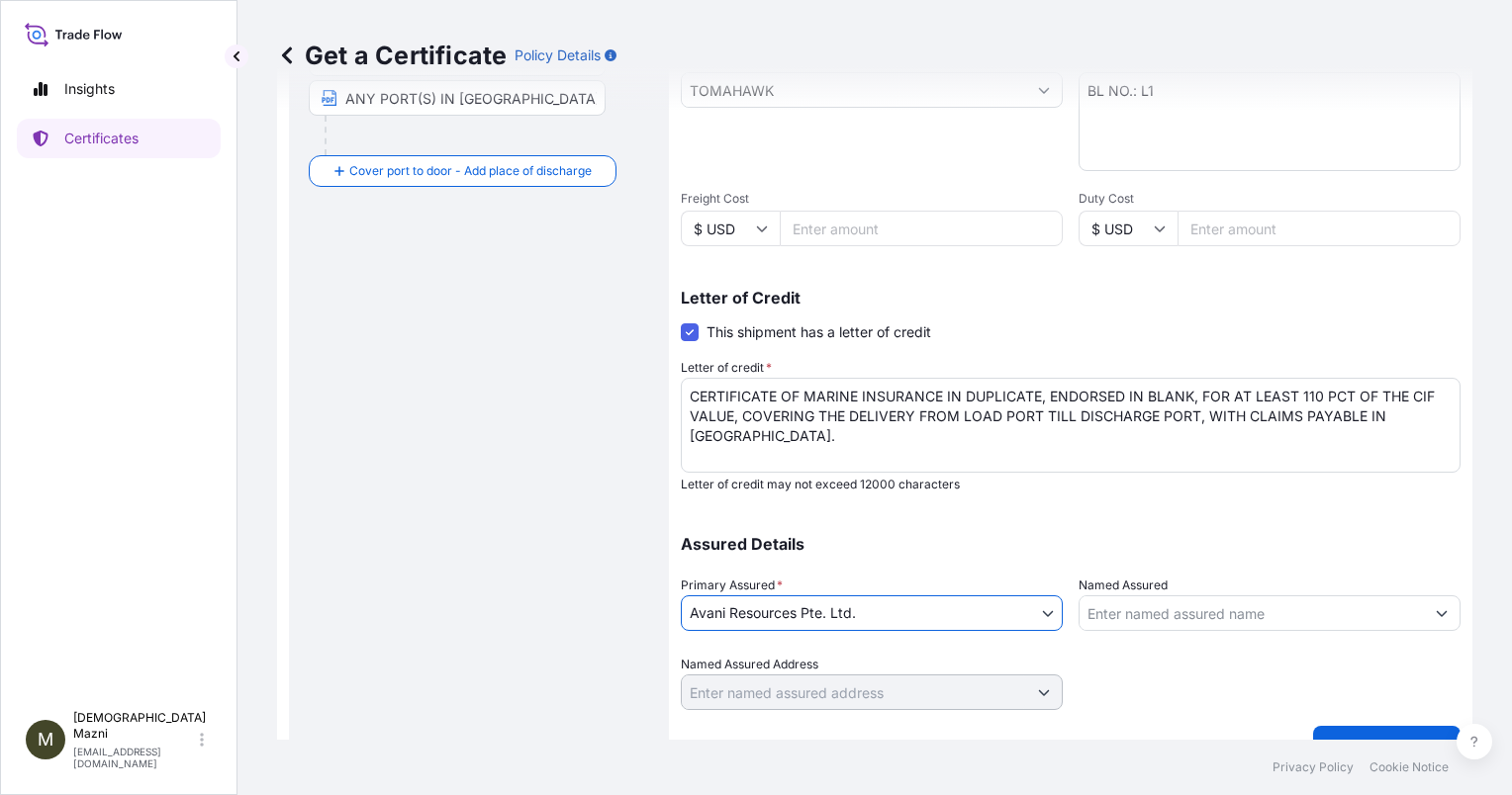
click at [960, 510] on div "Shipment Details Issue date * [DATE] Date of Departure * [DATE] Date of Arrival…" at bounding box center [1071, 164] width 780 height 1094
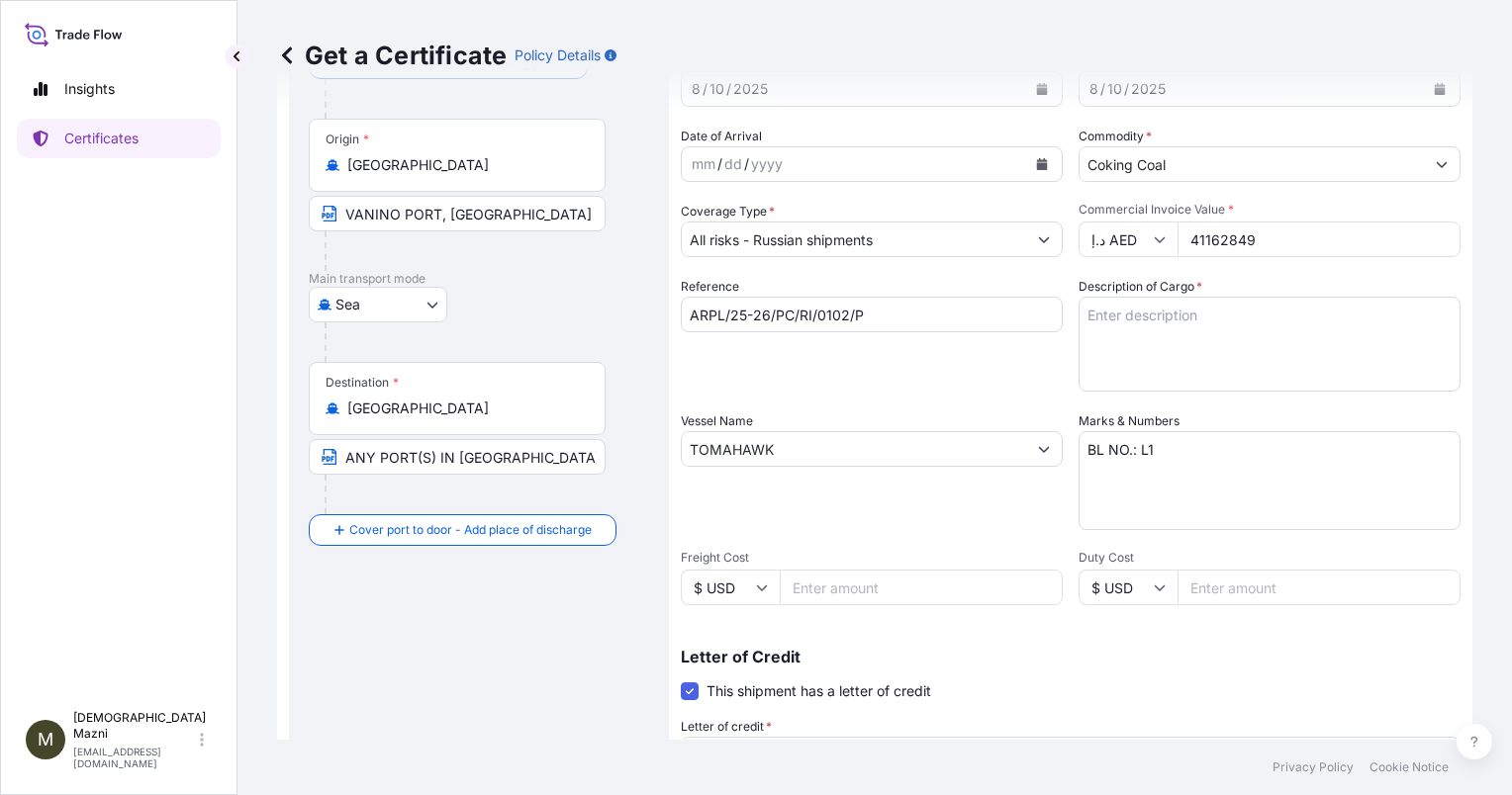
scroll to position [48, 0]
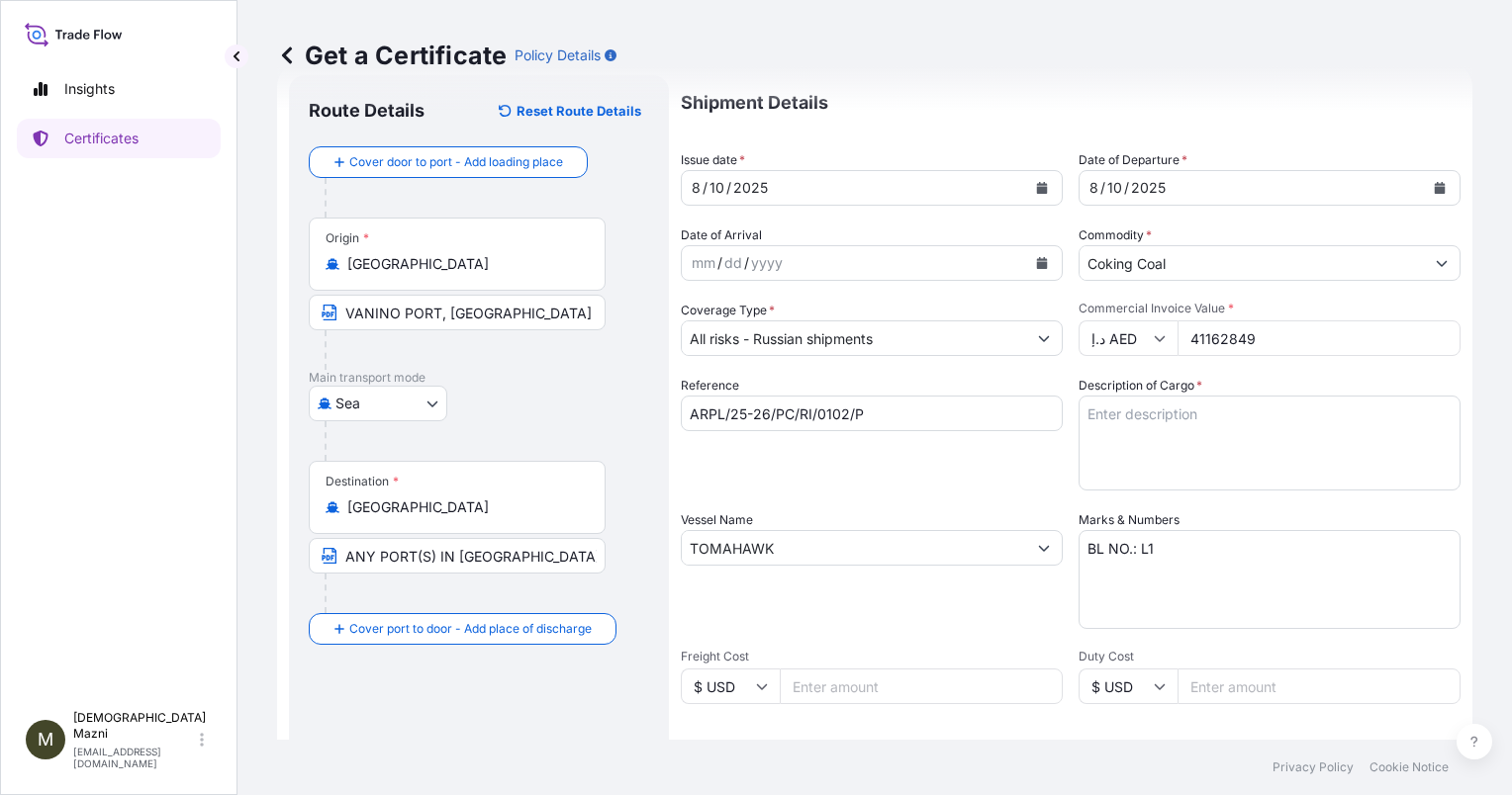
click at [1252, 431] on textarea "Description of Cargo *" at bounding box center [1269, 442] width 381 height 95
type textarea "b"
type textarea "BACHATSKY PCI COAL IN BULK"
click at [1473, 396] on div "Get a Certificate Policy Details Route Details Reset Route Details Cover door t…" at bounding box center [875, 370] width 1274 height 740
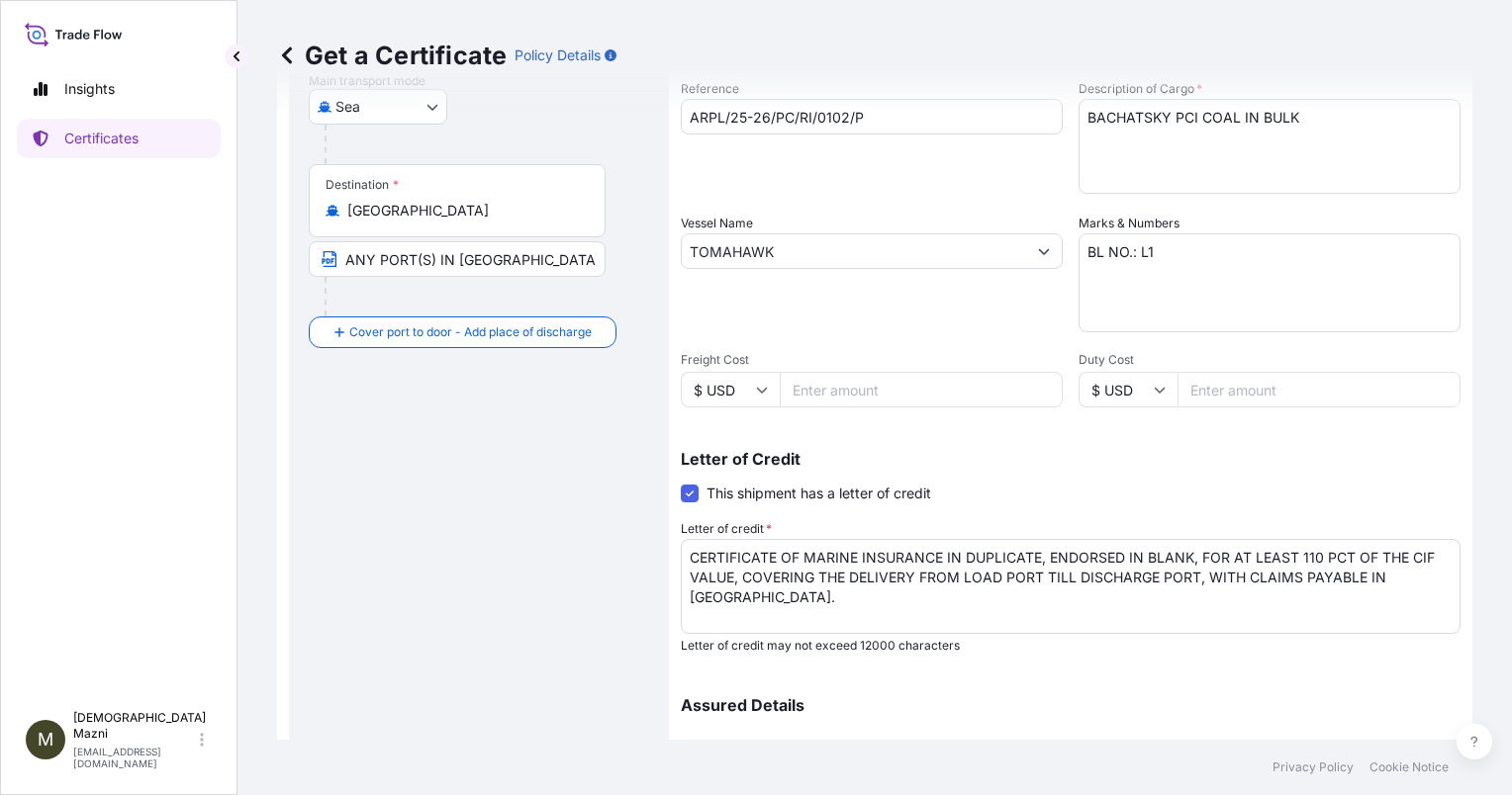
scroll to position [542, 0]
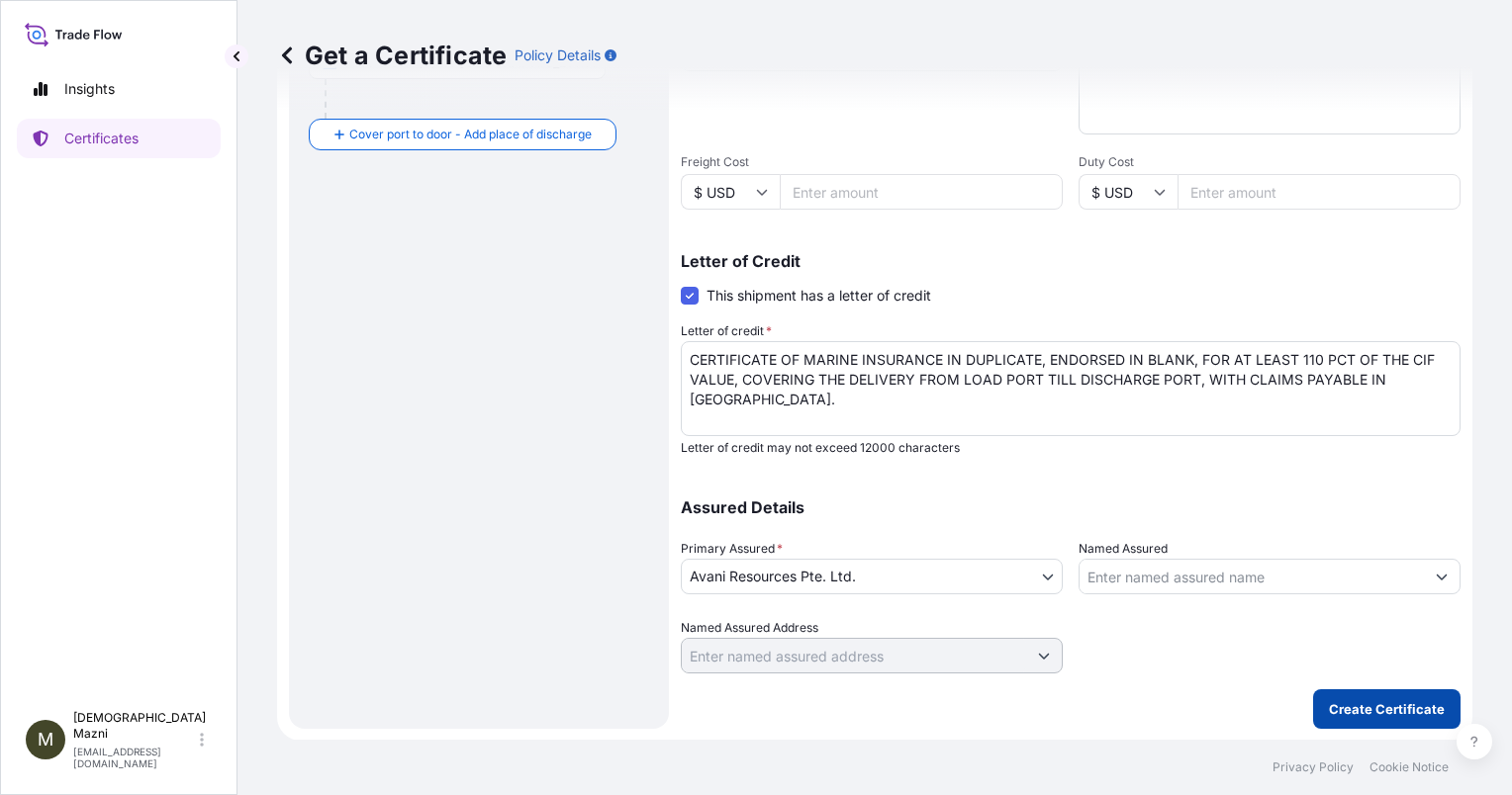
click at [1374, 711] on p "Create Certificate" at bounding box center [1386, 709] width 116 height 20
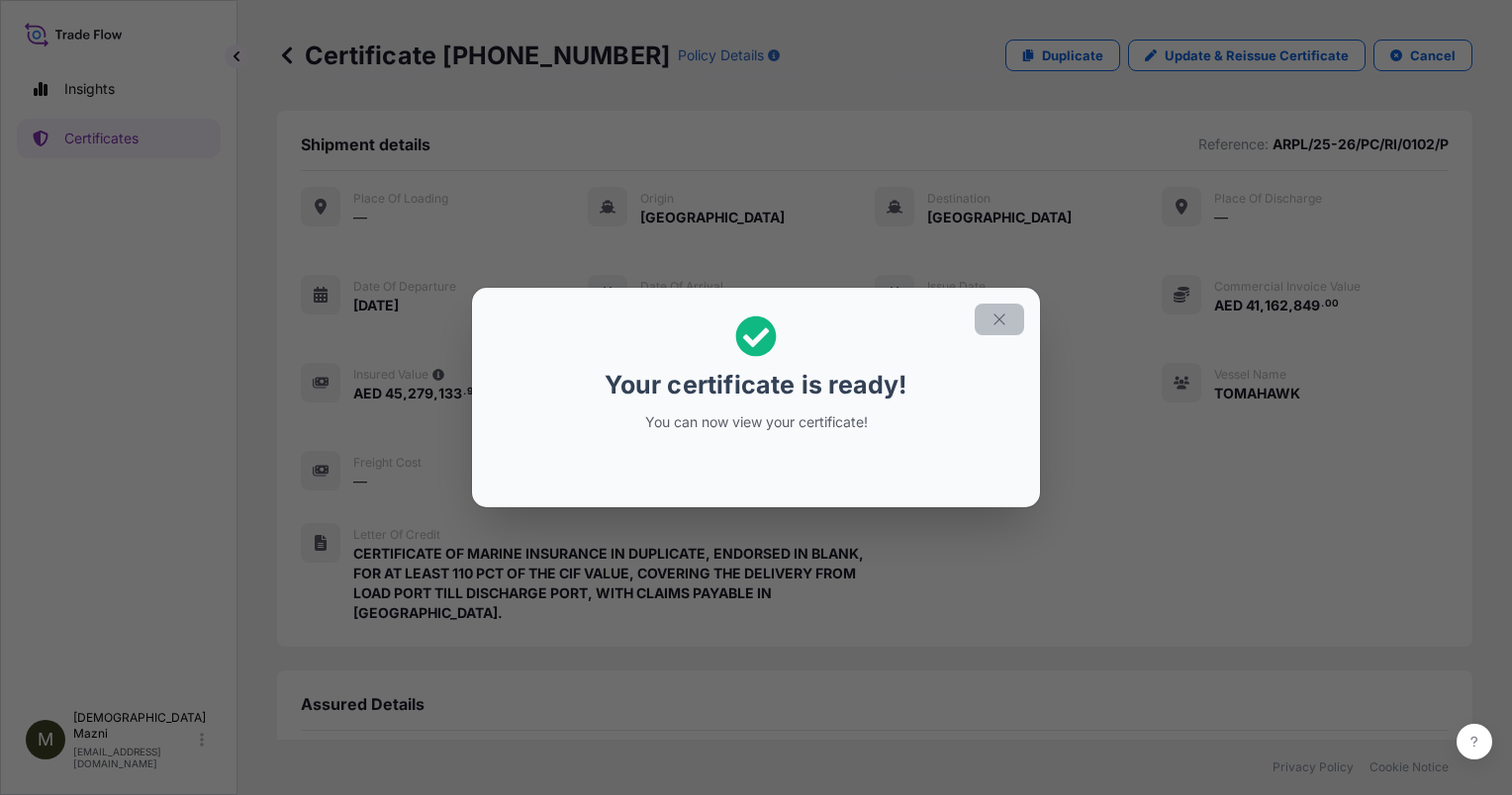
click at [998, 323] on icon "button" at bounding box center [1000, 320] width 18 height 18
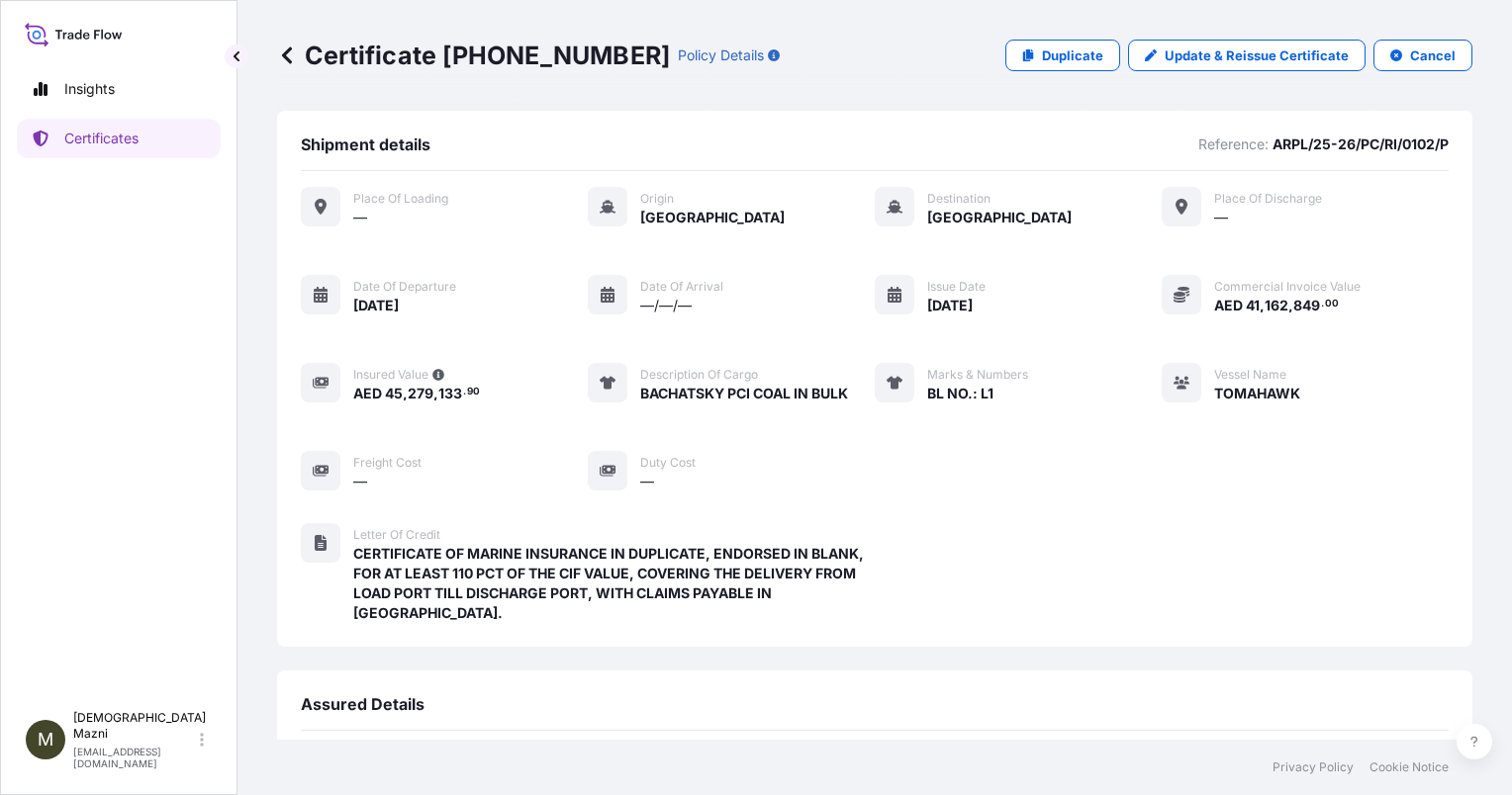
scroll to position [254, 0]
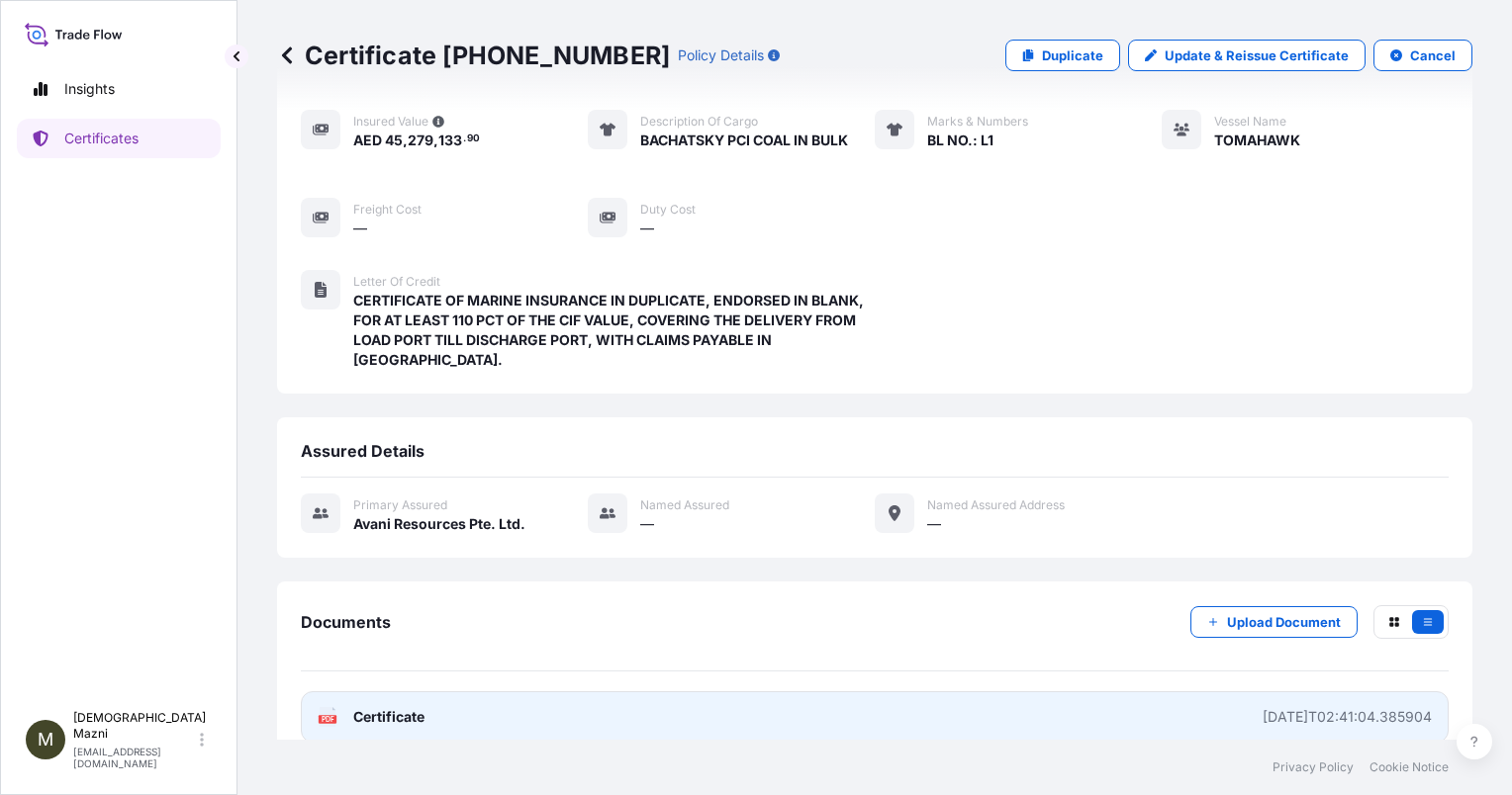
click at [734, 691] on link "PDF Certificate [DATE]T02:41:04.385904" at bounding box center [874, 717] width 1147 height 52
